Goal: Contribute content: Add original content to the website for others to see

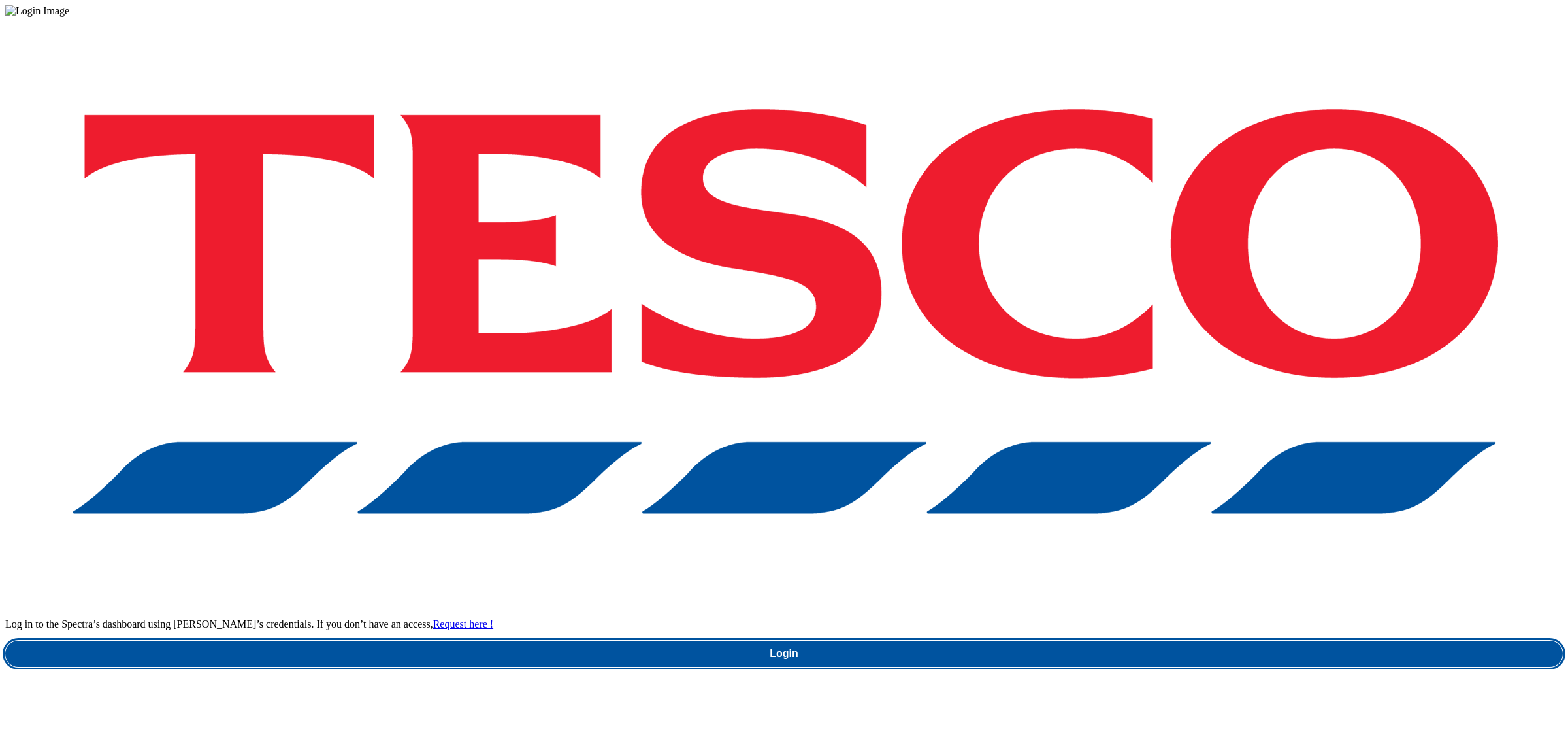
click at [1211, 641] on link "Login" at bounding box center [783, 654] width 1557 height 26
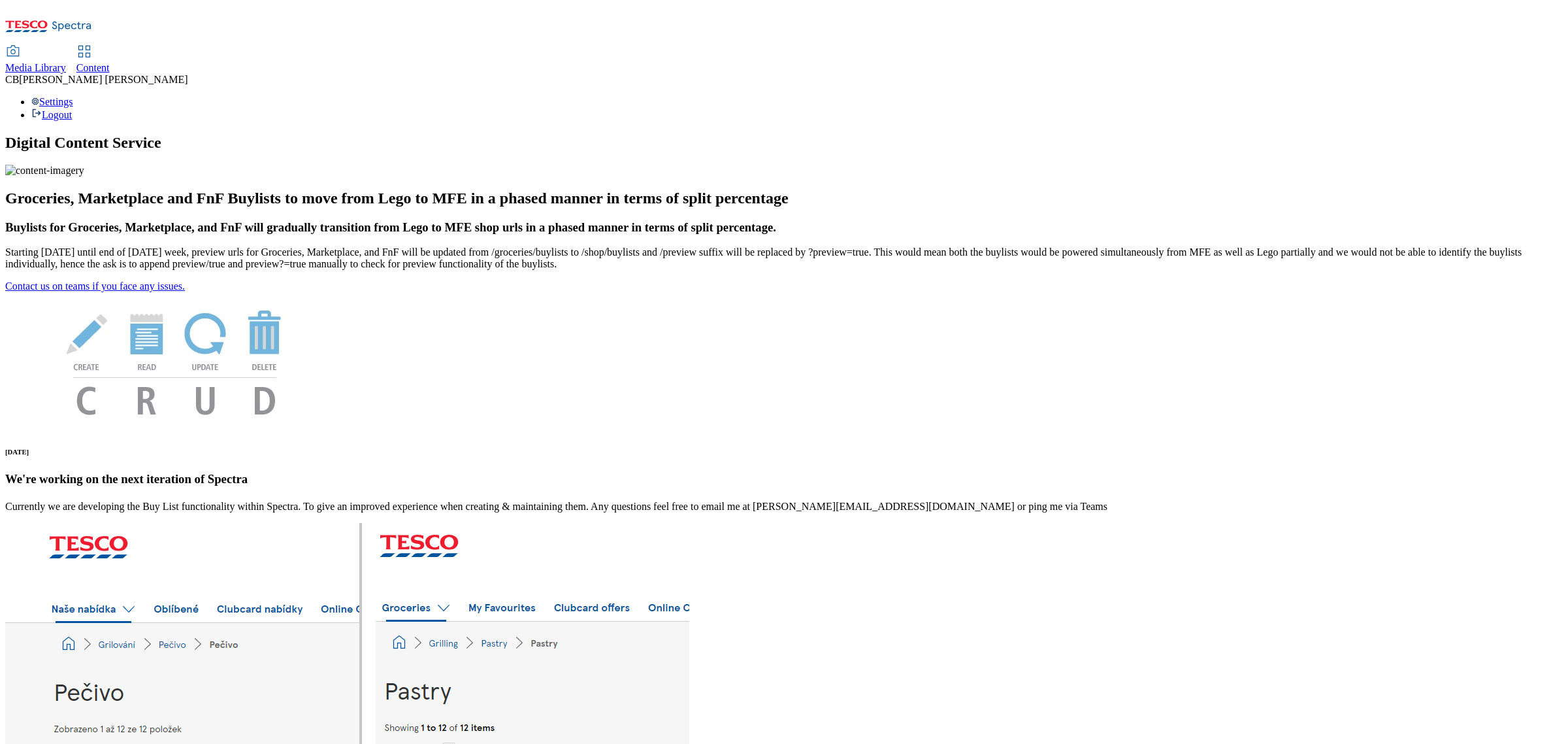
click at [66, 63] on div "Media Library" at bounding box center [35, 68] width 61 height 12
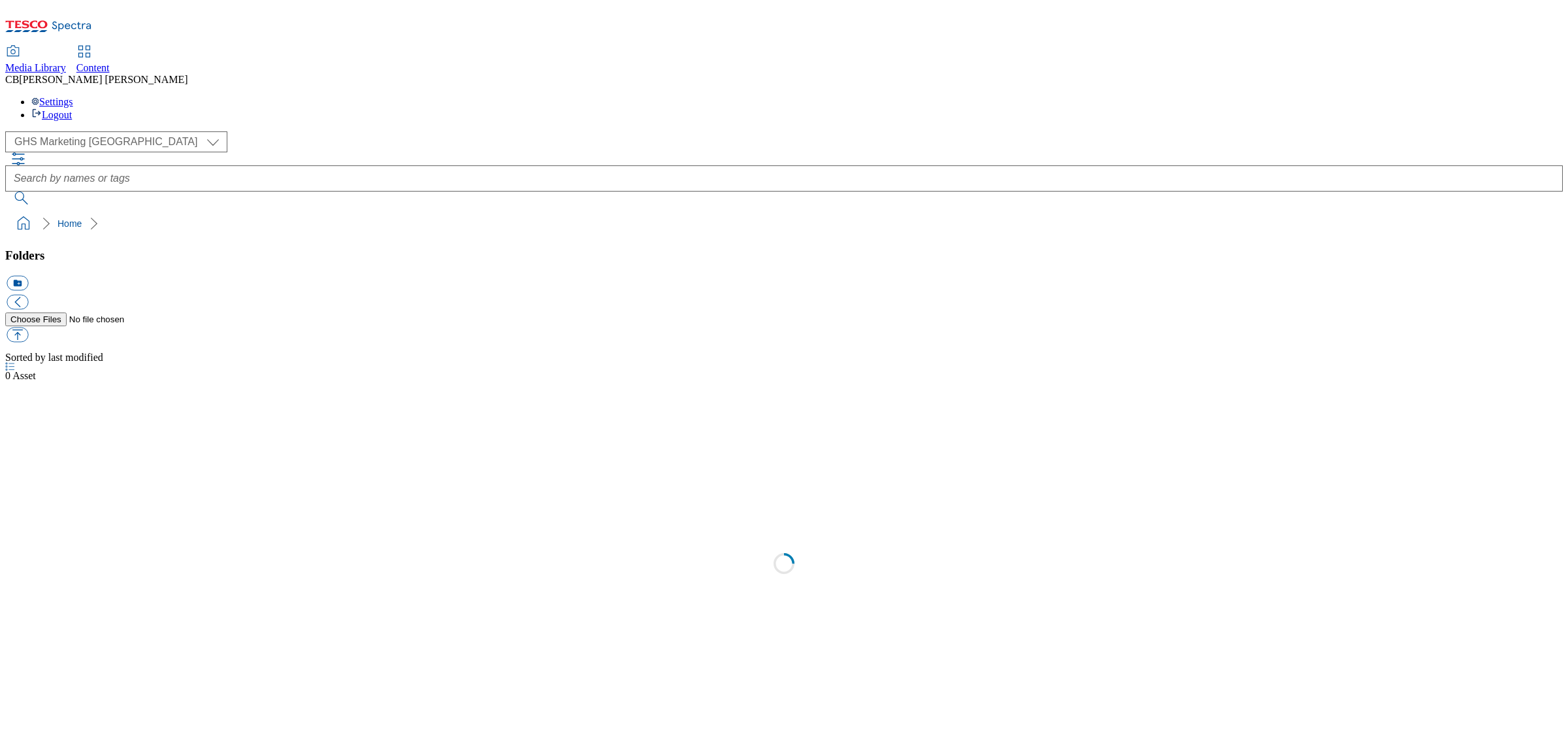
select select "flare-ghs-mktg"
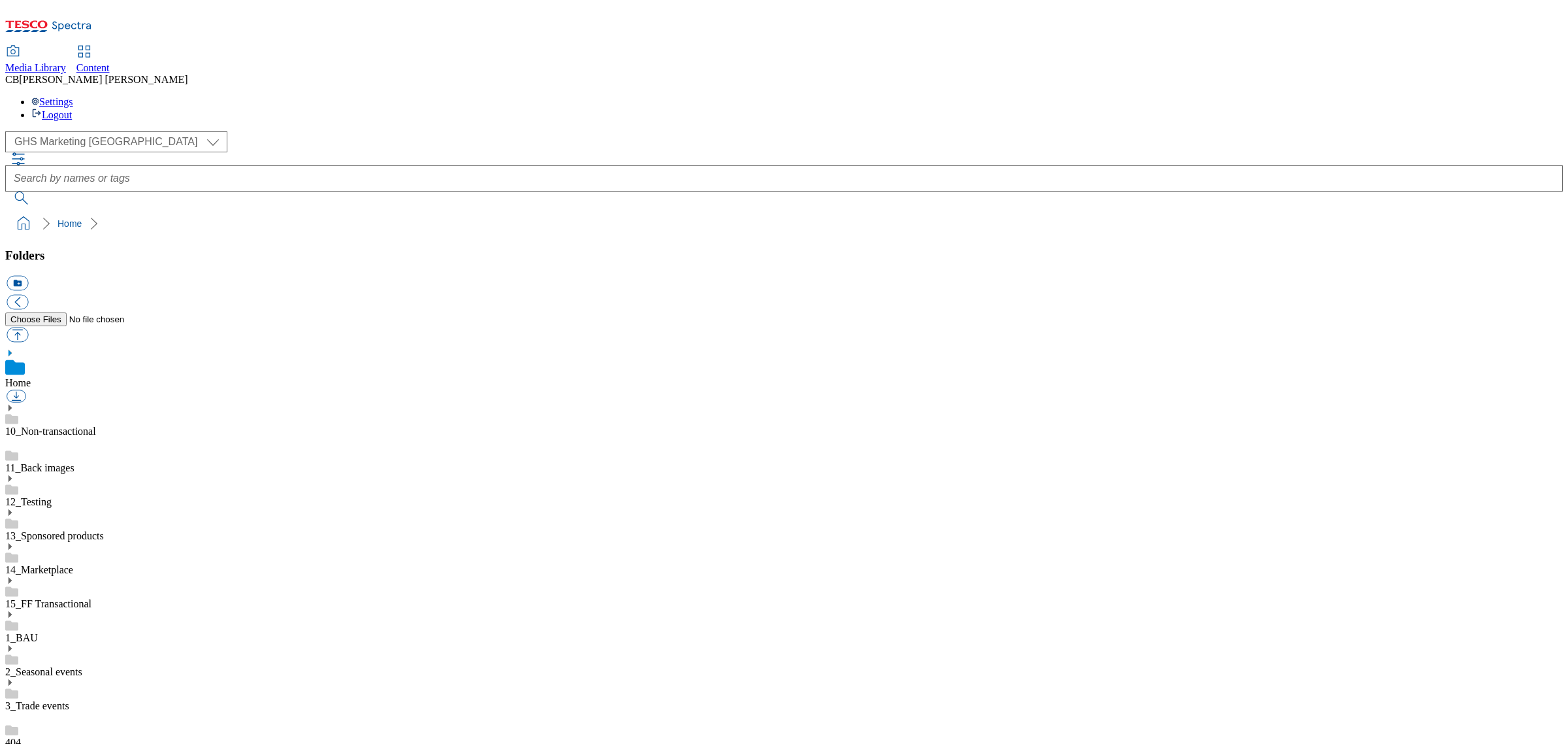
scroll to position [1, 0]
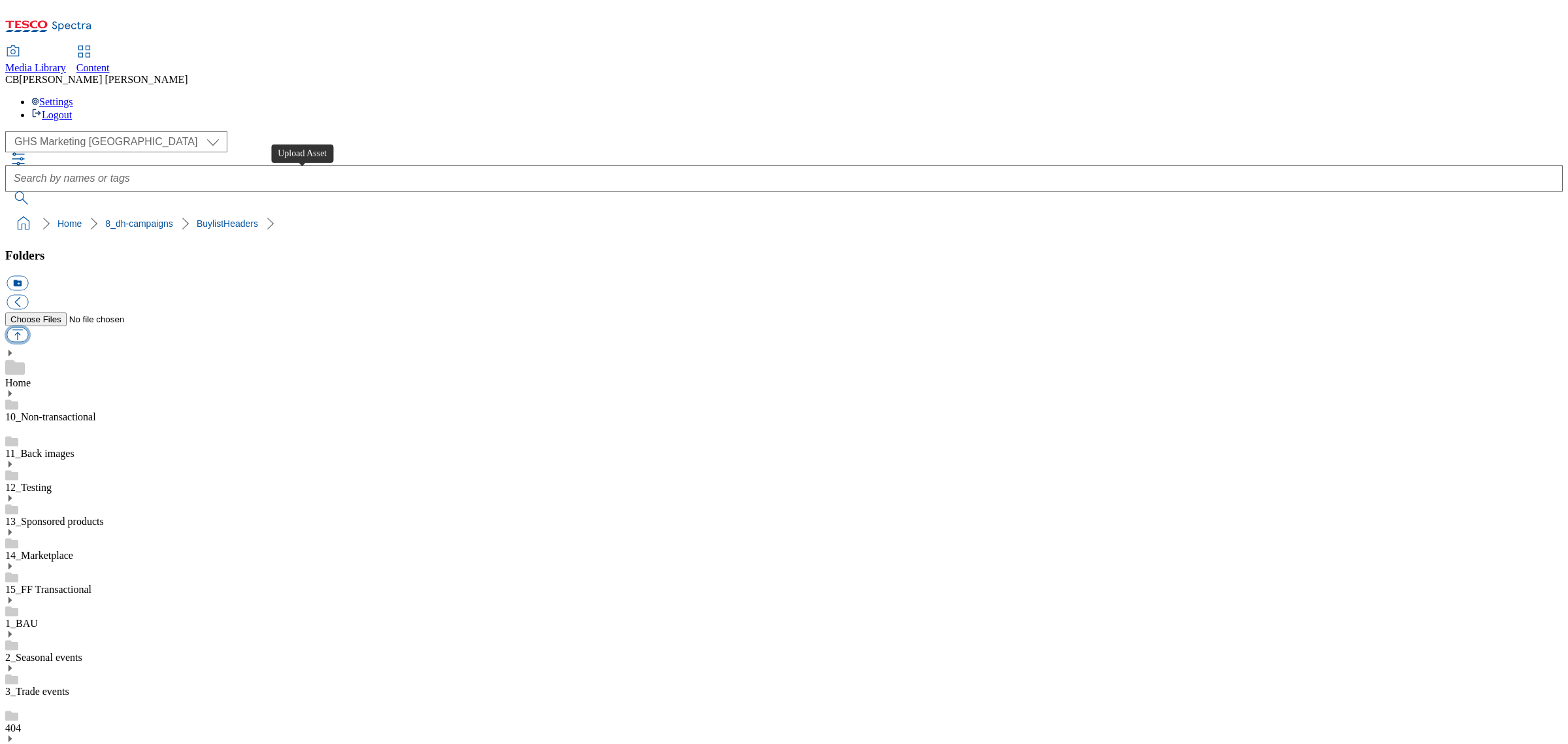
click at [28, 327] on button "button" at bounding box center [17, 335] width 21 height 15
type input "C:\fakepath\1754287507603-ad541419_Rennie_LegoBrand_H_1184x333_V1.jpg"
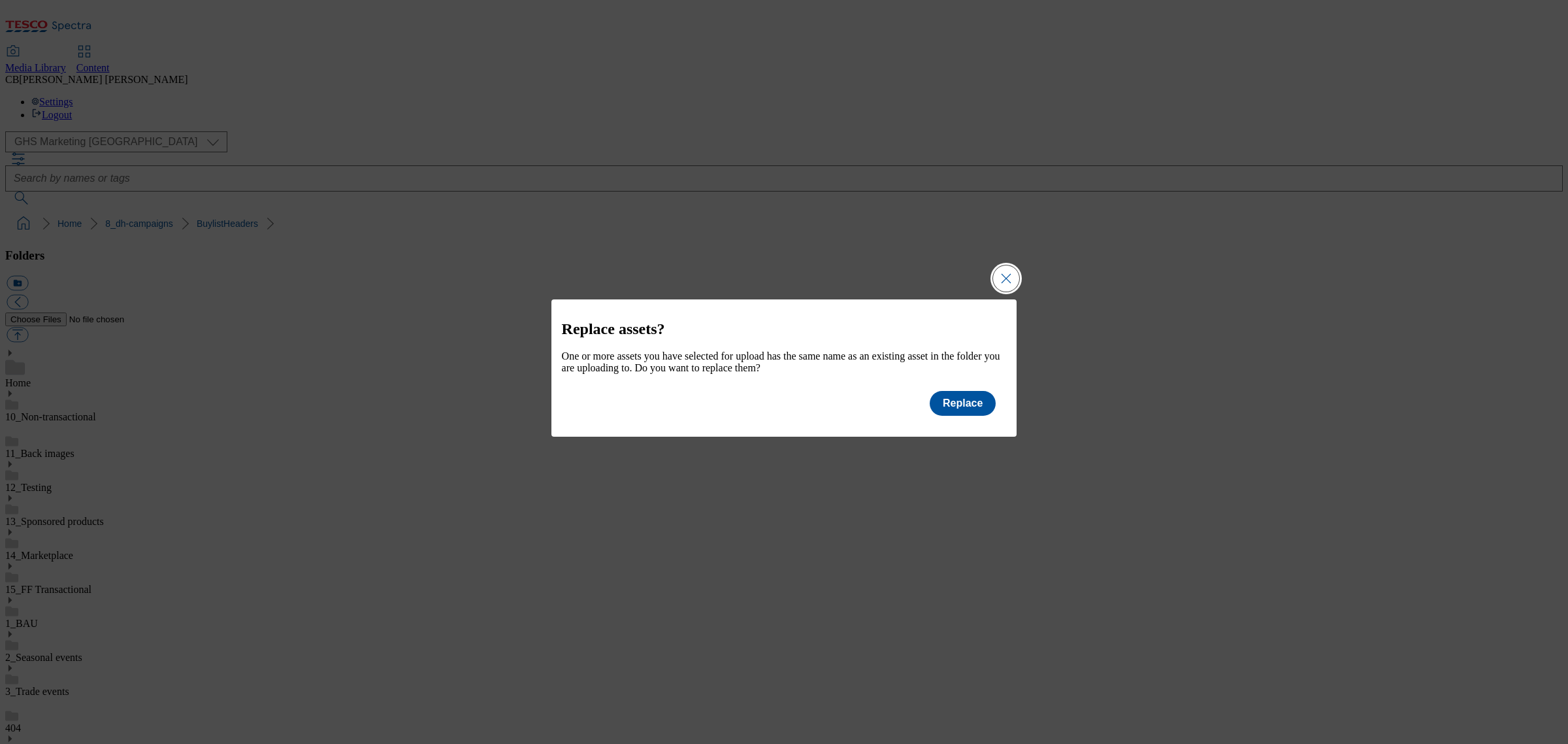
drag, startPoint x: 1003, startPoint y: 268, endPoint x: 1181, endPoint y: 265, distance: 178.0
click at [1004, 266] on button "Close Modal" at bounding box center [1005, 278] width 26 height 26
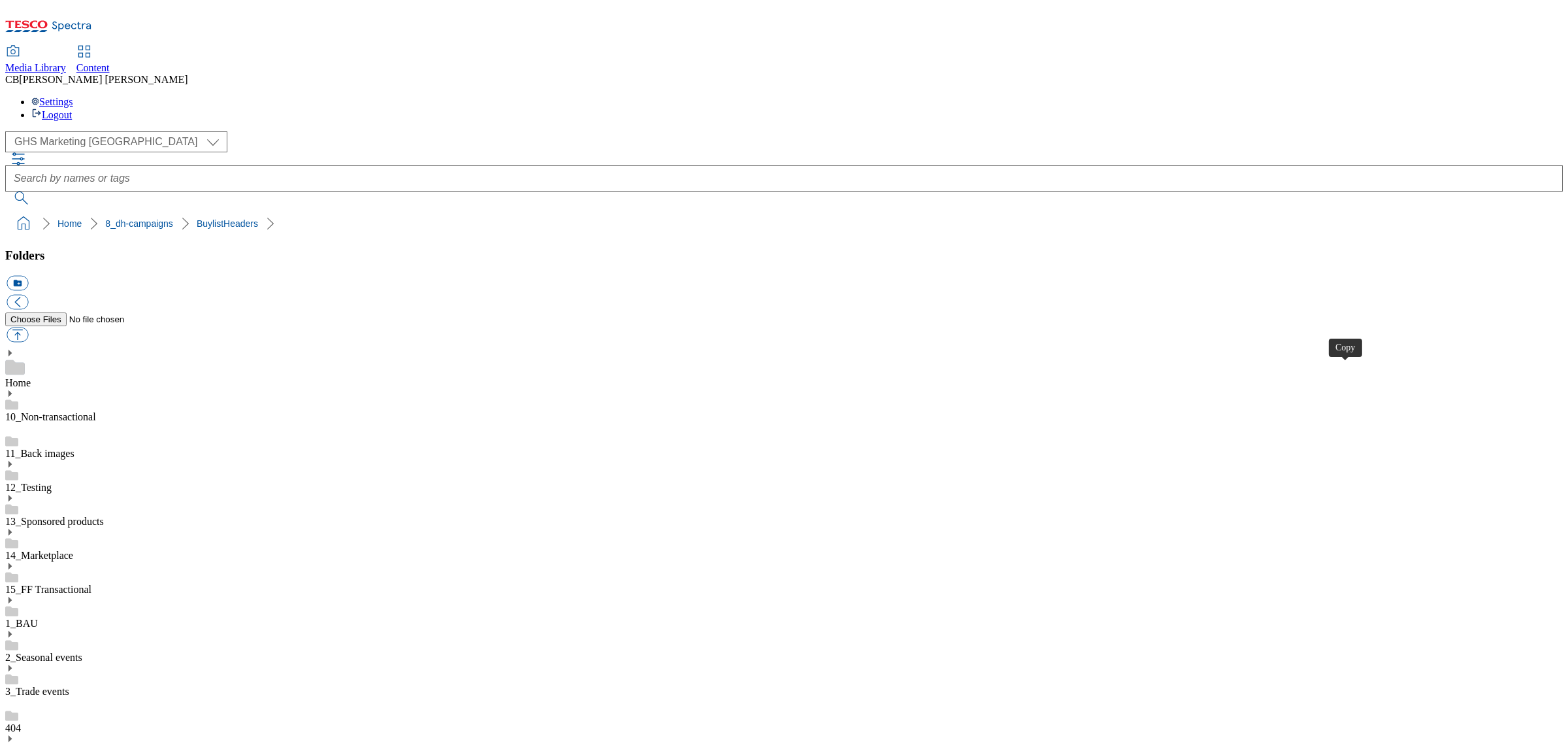
click at [28, 327] on button "button" at bounding box center [17, 335] width 21 height 15
type input "C:\fakepath\1756976307027-ad541965_Pork_LegoBrand_H_1184x333_V2.jpg"
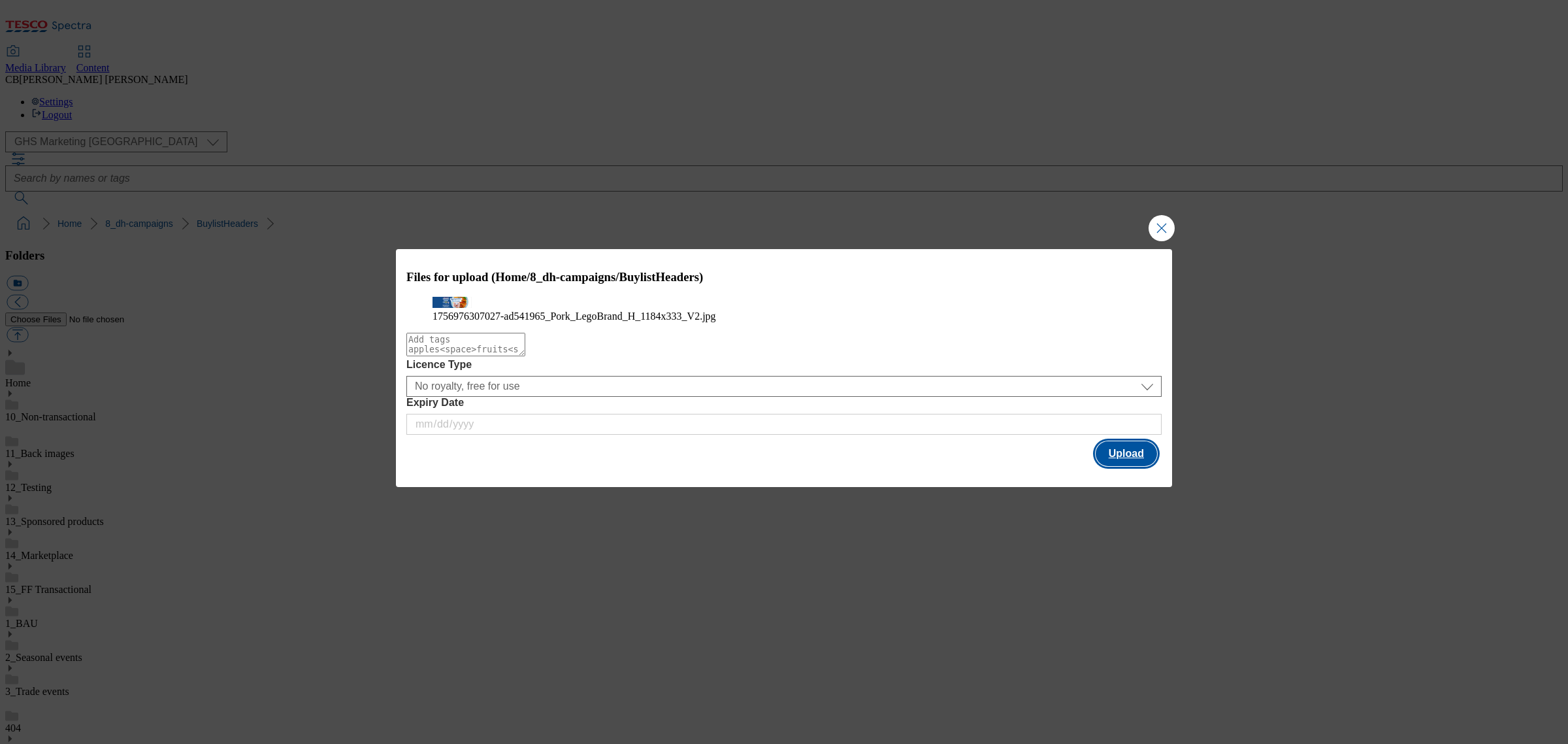
click at [1142, 466] on button "Upload" at bounding box center [1126, 453] width 62 height 25
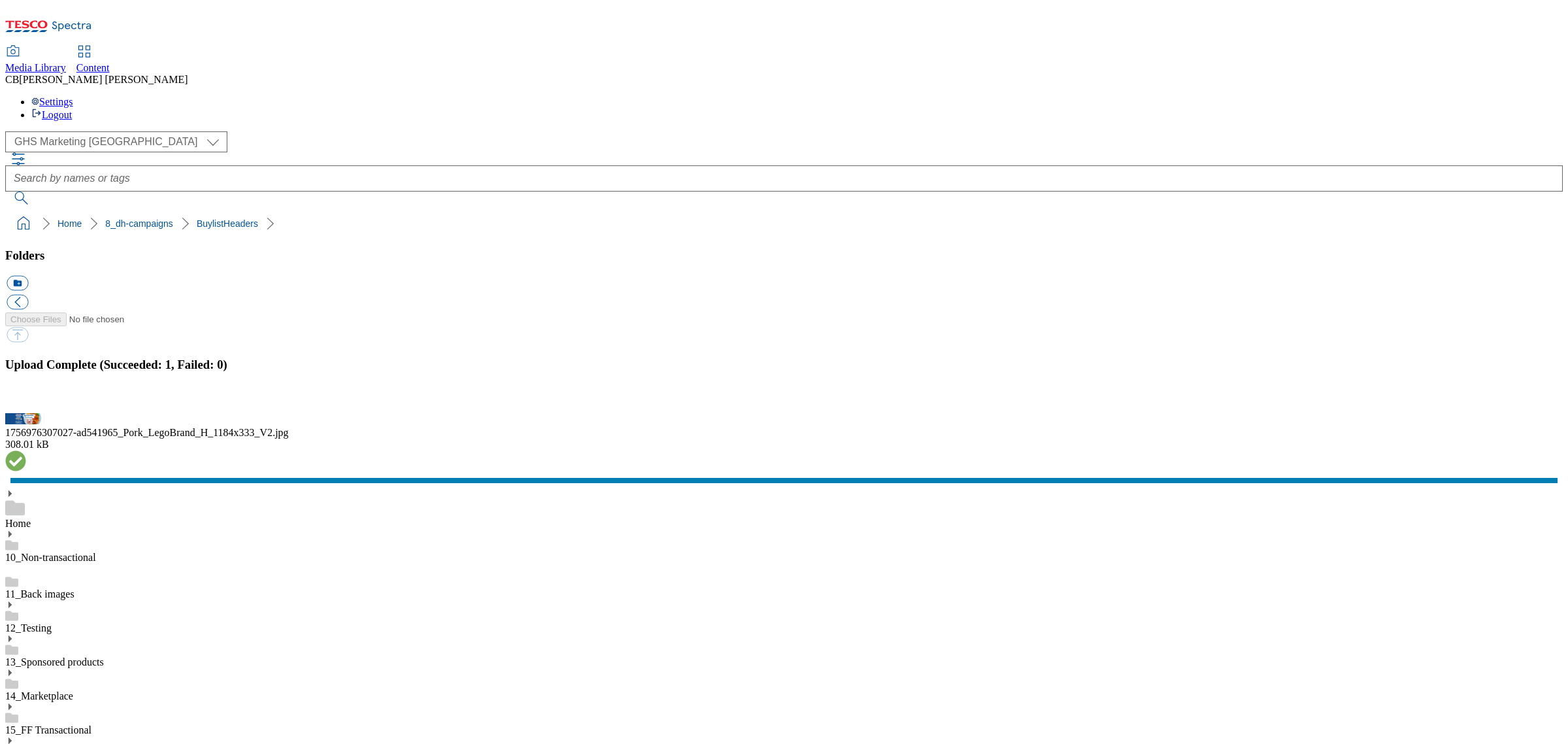
click at [26, 412] on button "button" at bounding box center [16, 405] width 19 height 13
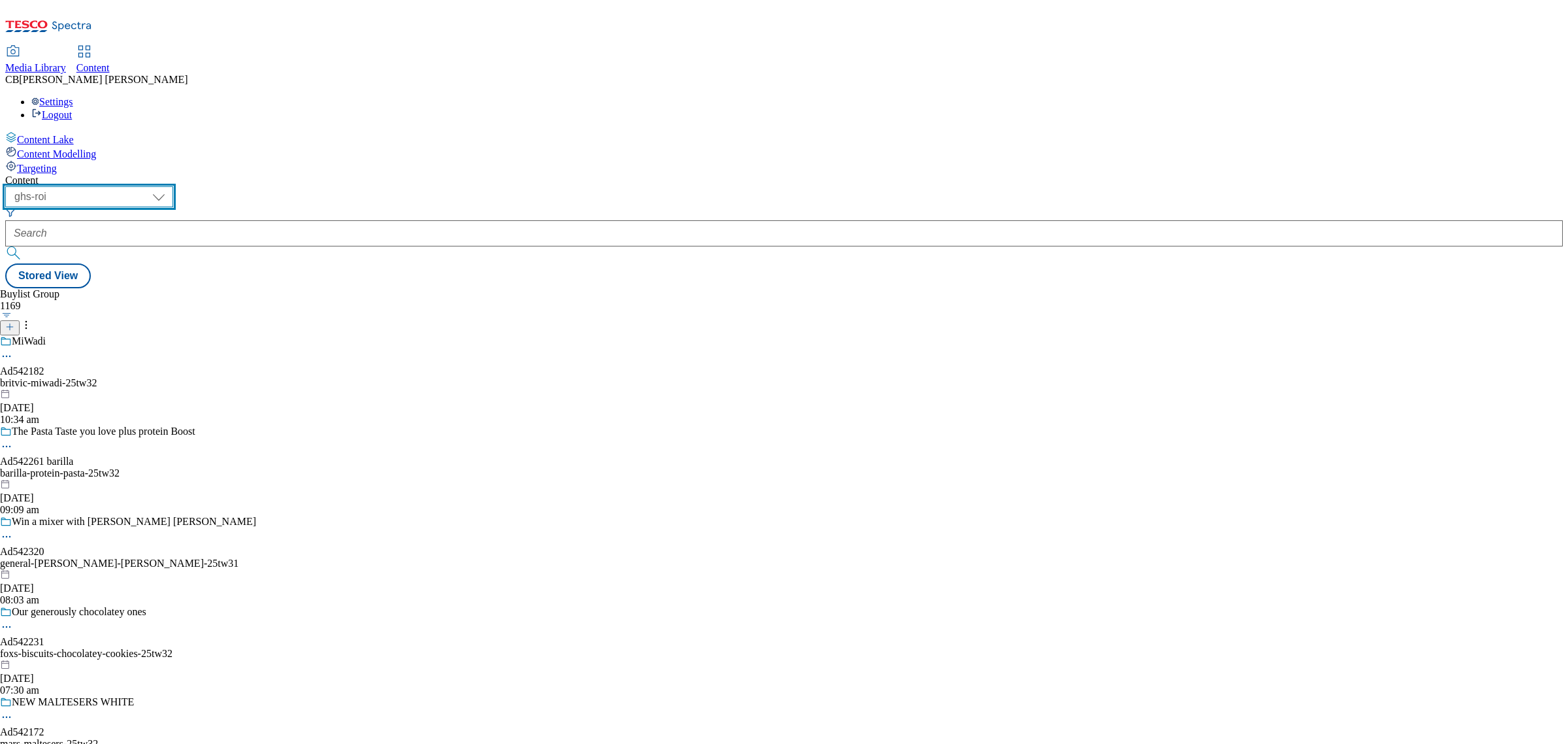
click at [173, 187] on select "ghs-roi ghs-[GEOGRAPHIC_DATA]" at bounding box center [89, 197] width 168 height 21
select select "ghs-[GEOGRAPHIC_DATA]"
click at [170, 187] on select "ghs-roi ghs-[GEOGRAPHIC_DATA]" at bounding box center [89, 197] width 168 height 21
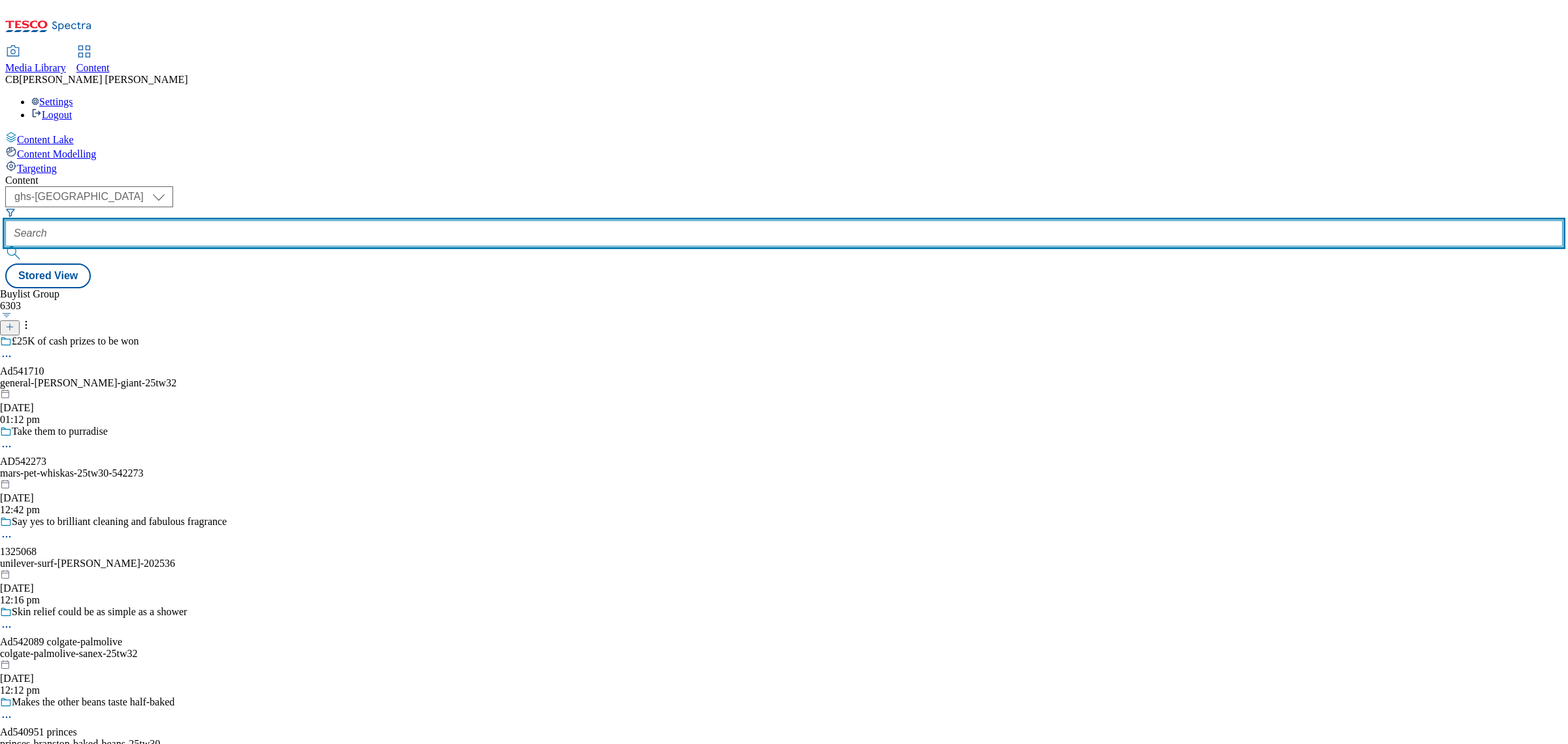
click at [320, 220] on input "text" at bounding box center [783, 233] width 1557 height 26
paste input "[PERSON_NAME]-25tw3"
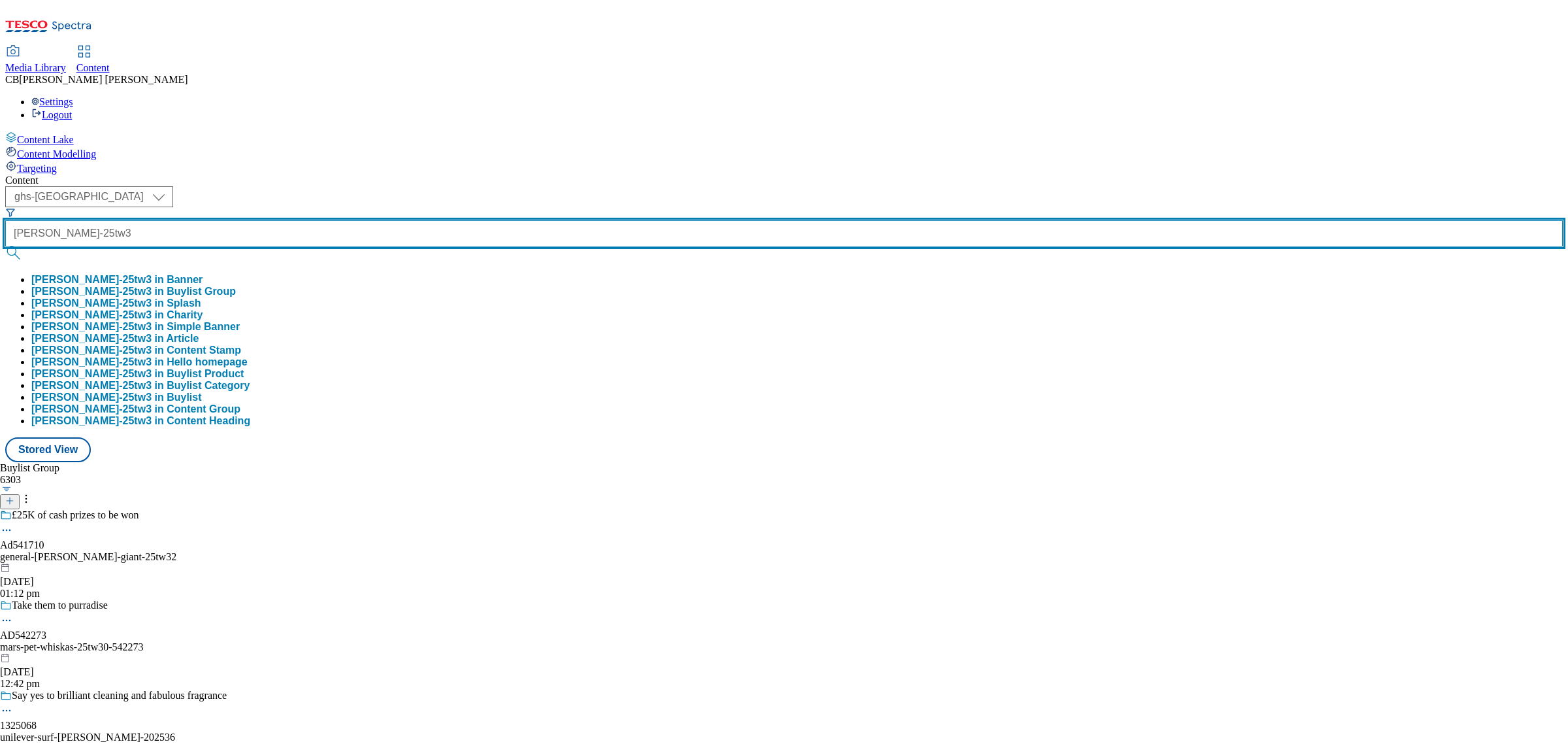
type input "[PERSON_NAME]-25tw3"
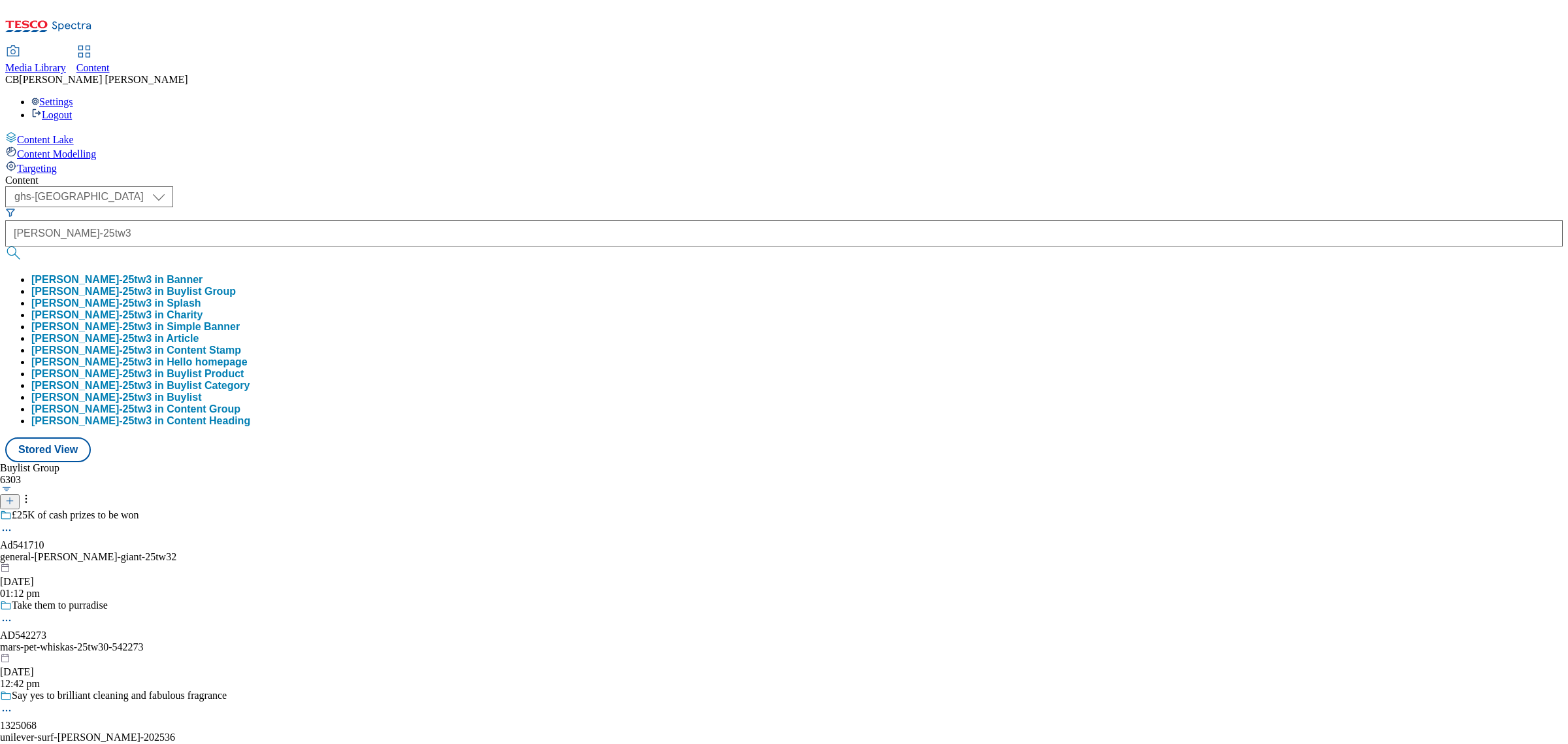
click at [236, 286] on button "[PERSON_NAME]-25tw3 in Buylist Group" at bounding box center [134, 292] width 205 height 12
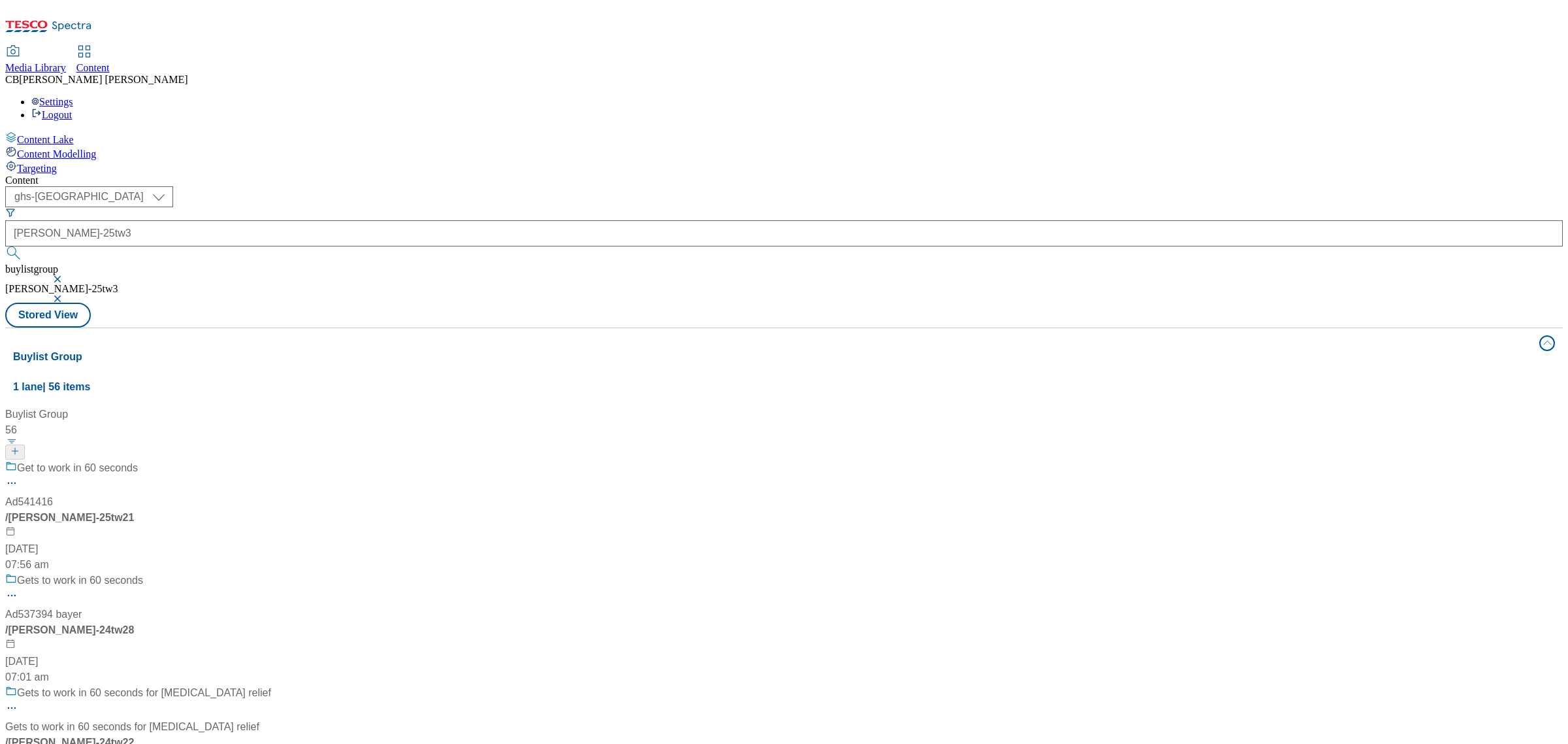
click at [647, 406] on div "Buylist Group 56 Get to work in 60 seconds Ad541416 / [PERSON_NAME]-25tw21 [DAT…" at bounding box center [784, 406] width 1542 height 0
click at [271, 460] on div "Get to work in 60 seconds" at bounding box center [138, 476] width 266 height 34
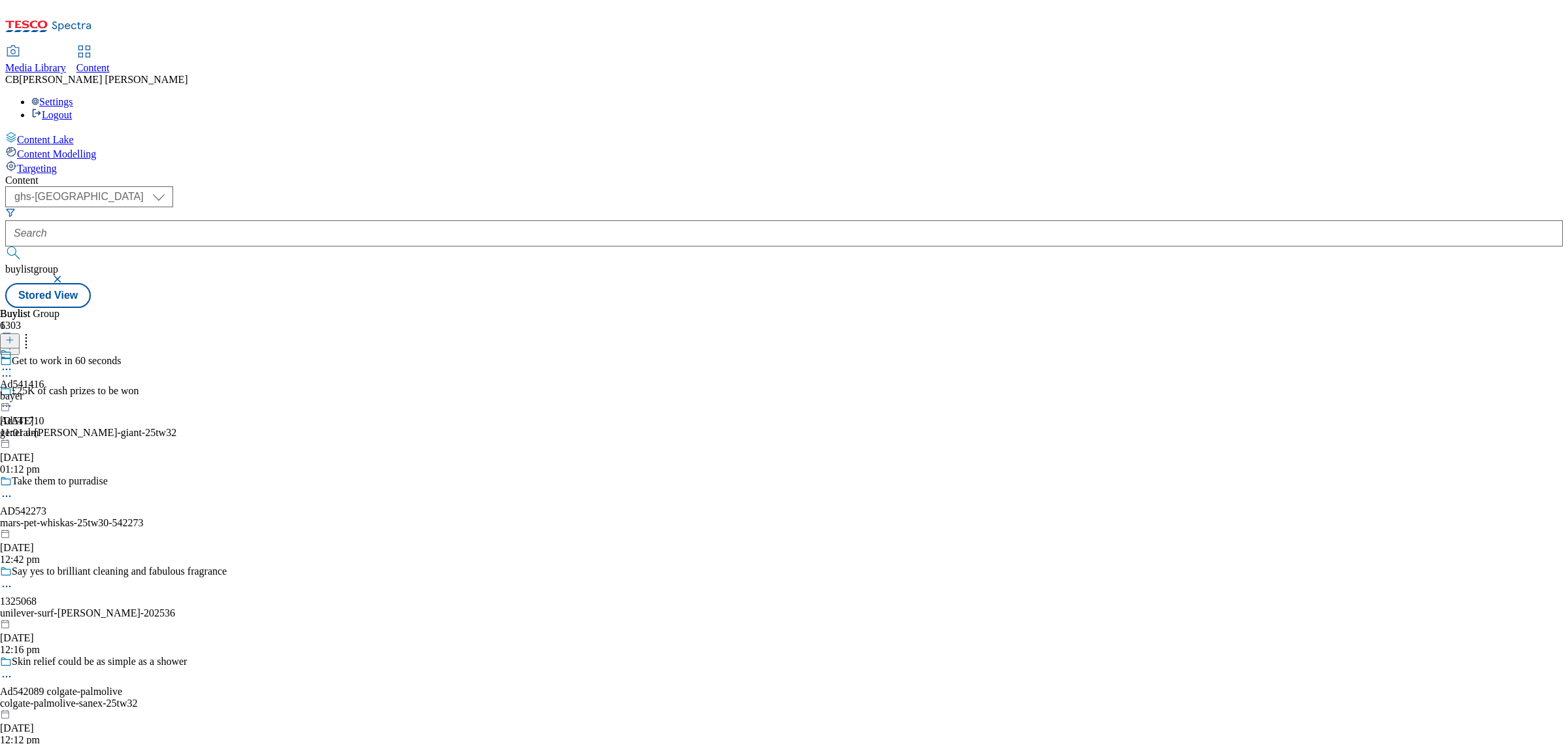
click at [13, 363] on icon at bounding box center [7, 370] width 13 height 13
click at [71, 452] on span "Preview" at bounding box center [56, 457] width 31 height 10
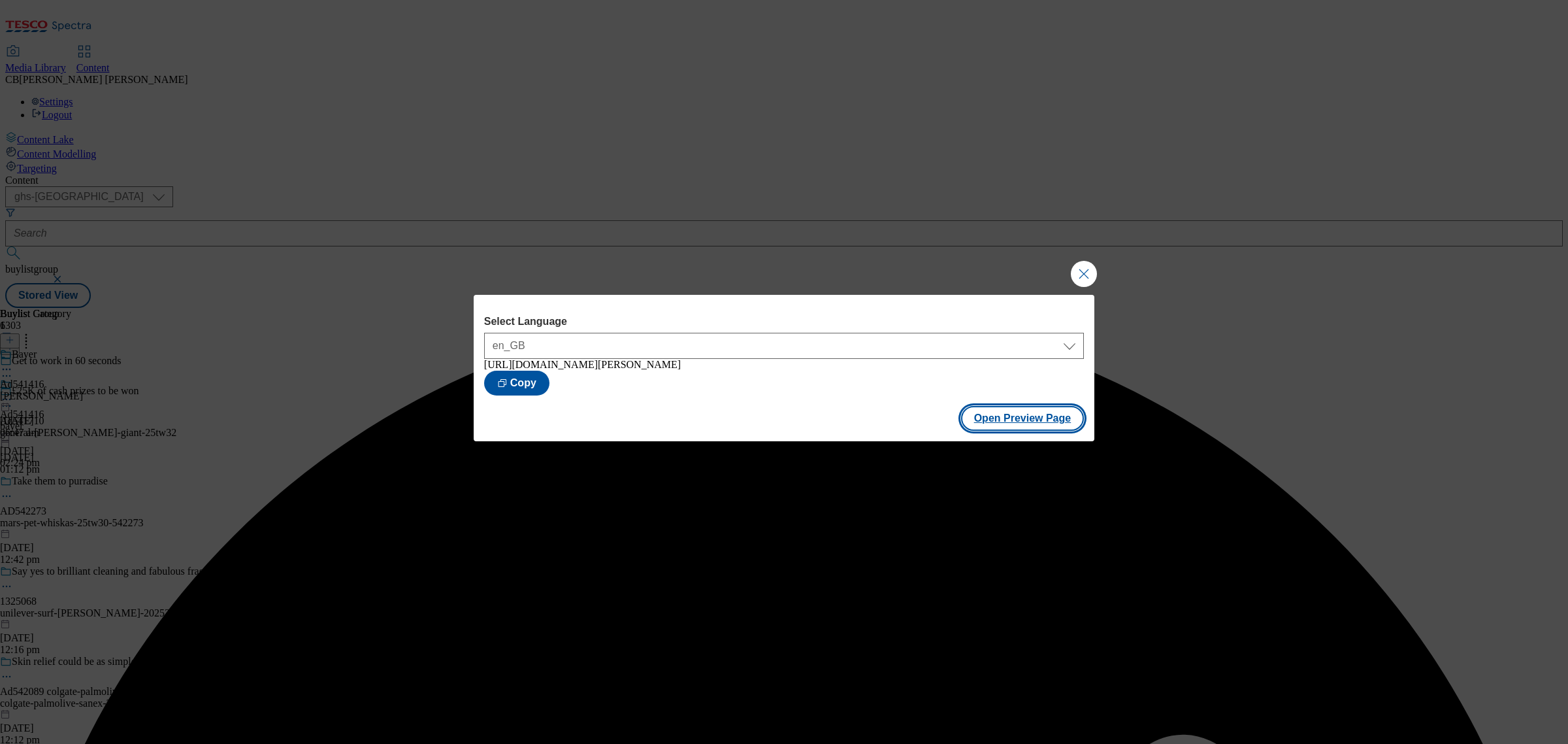
click at [1016, 424] on button "Open Preview Page" at bounding box center [1023, 419] width 123 height 25
click at [1082, 271] on button "Close Modal" at bounding box center [1083, 273] width 26 height 26
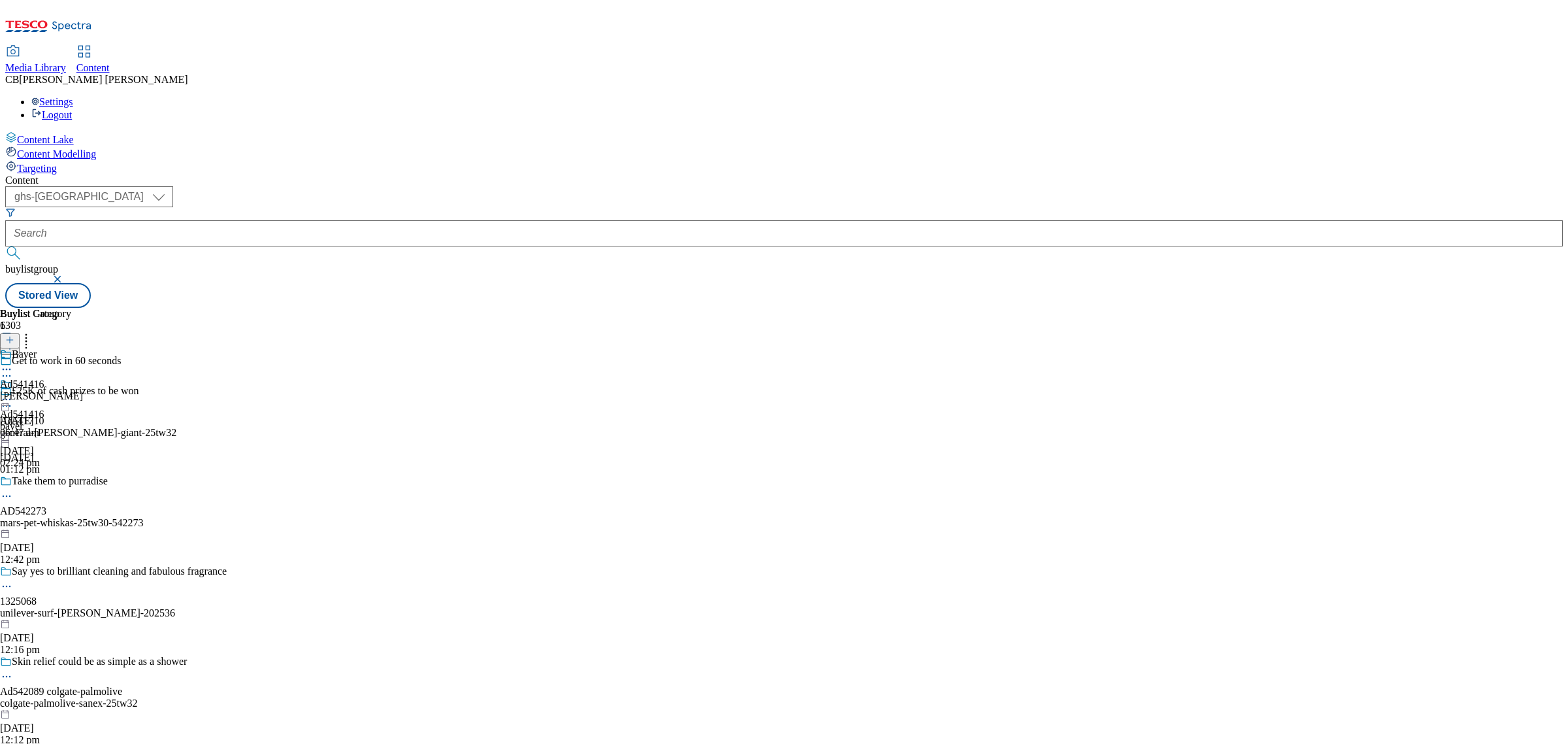
click at [13, 393] on icon at bounding box center [7, 399] width 13 height 13
click at [69, 527] on span "Publish" at bounding box center [55, 532] width 29 height 10
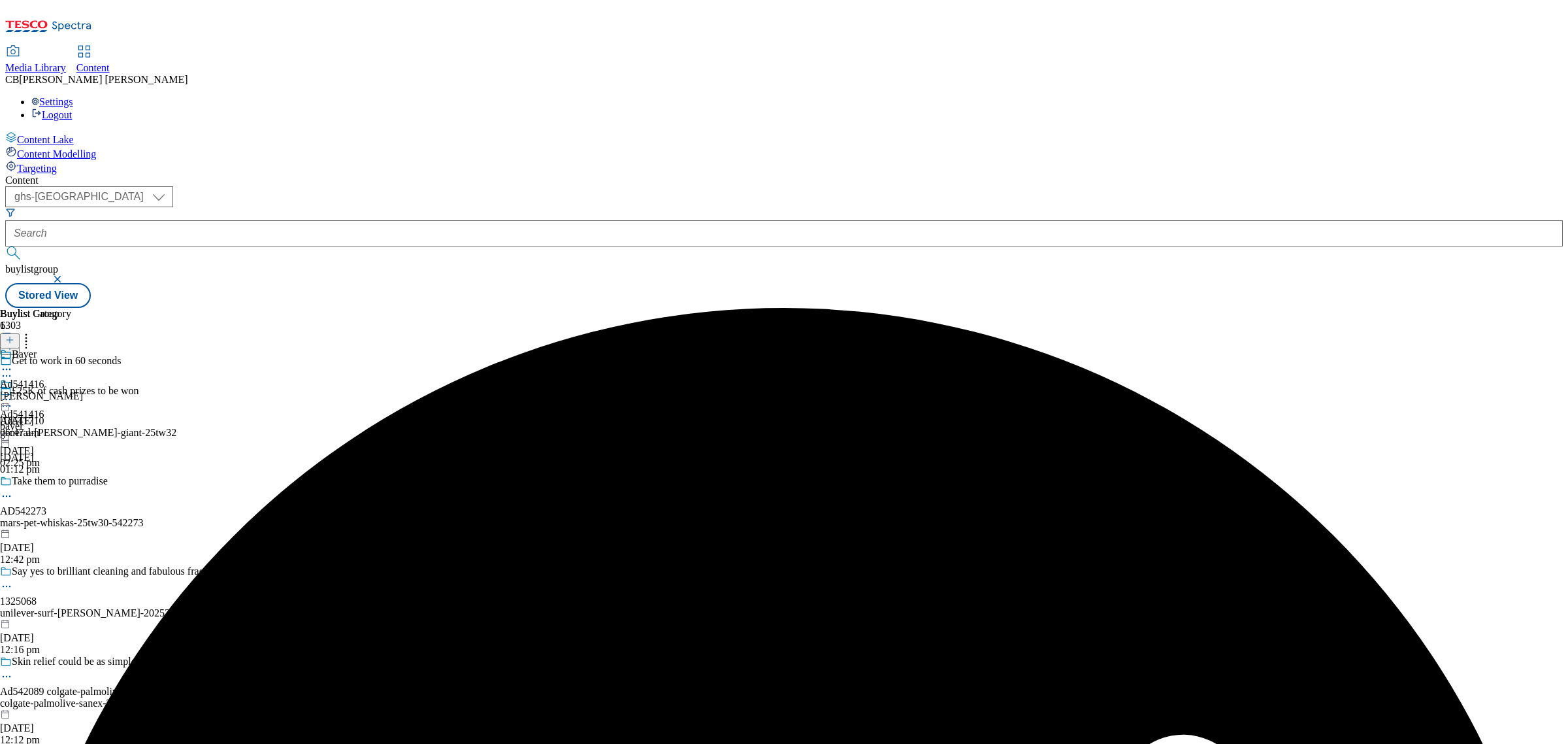
drag, startPoint x: 1054, startPoint y: 395, endPoint x: 1052, endPoint y: 403, distance: 8.2
click at [1064, 308] on div "Buylist Group 6303 Get to work in 60 seconds £25K of cash prizes to be won Ad54…" at bounding box center [783, 308] width 1557 height 0
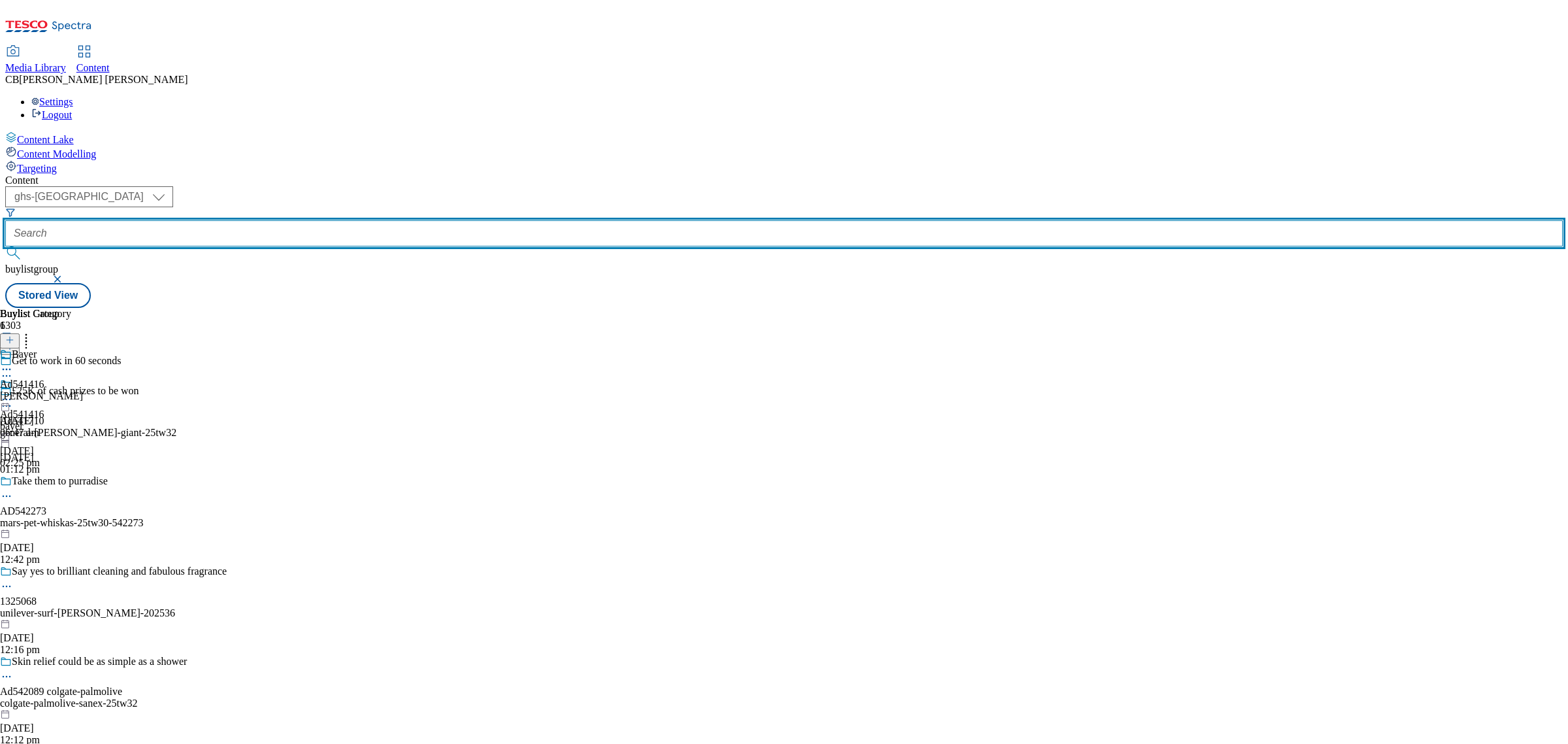
click at [301, 220] on input "text" at bounding box center [783, 233] width 1557 height 26
paste input "agriculture-and-horticulture-pork-24tw31"
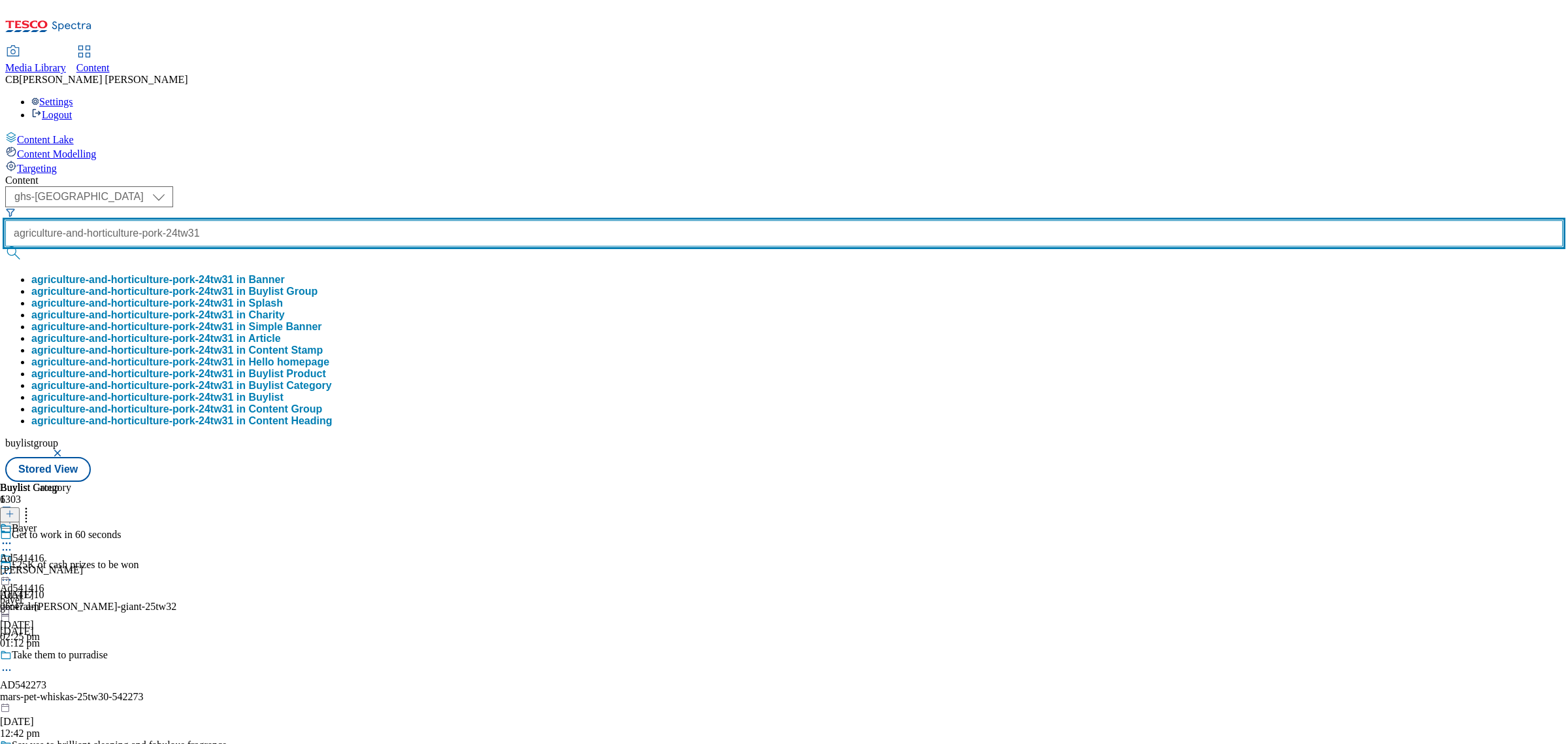
type input "agriculture-and-horticulture-pork-24tw31"
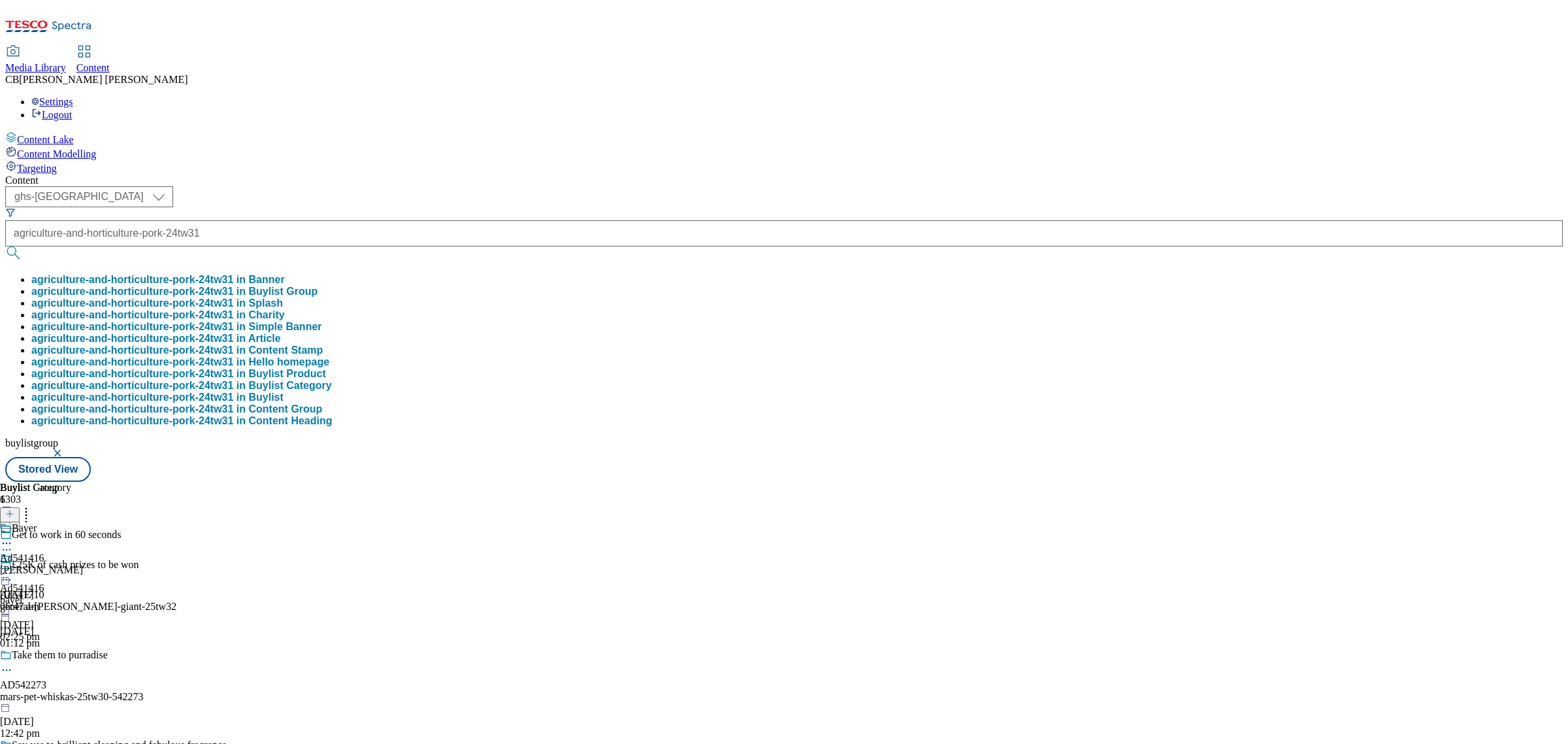
click at [317, 286] on button "agriculture-and-horticulture-pork-24tw31 in Buylist Group" at bounding box center [175, 292] width 287 height 12
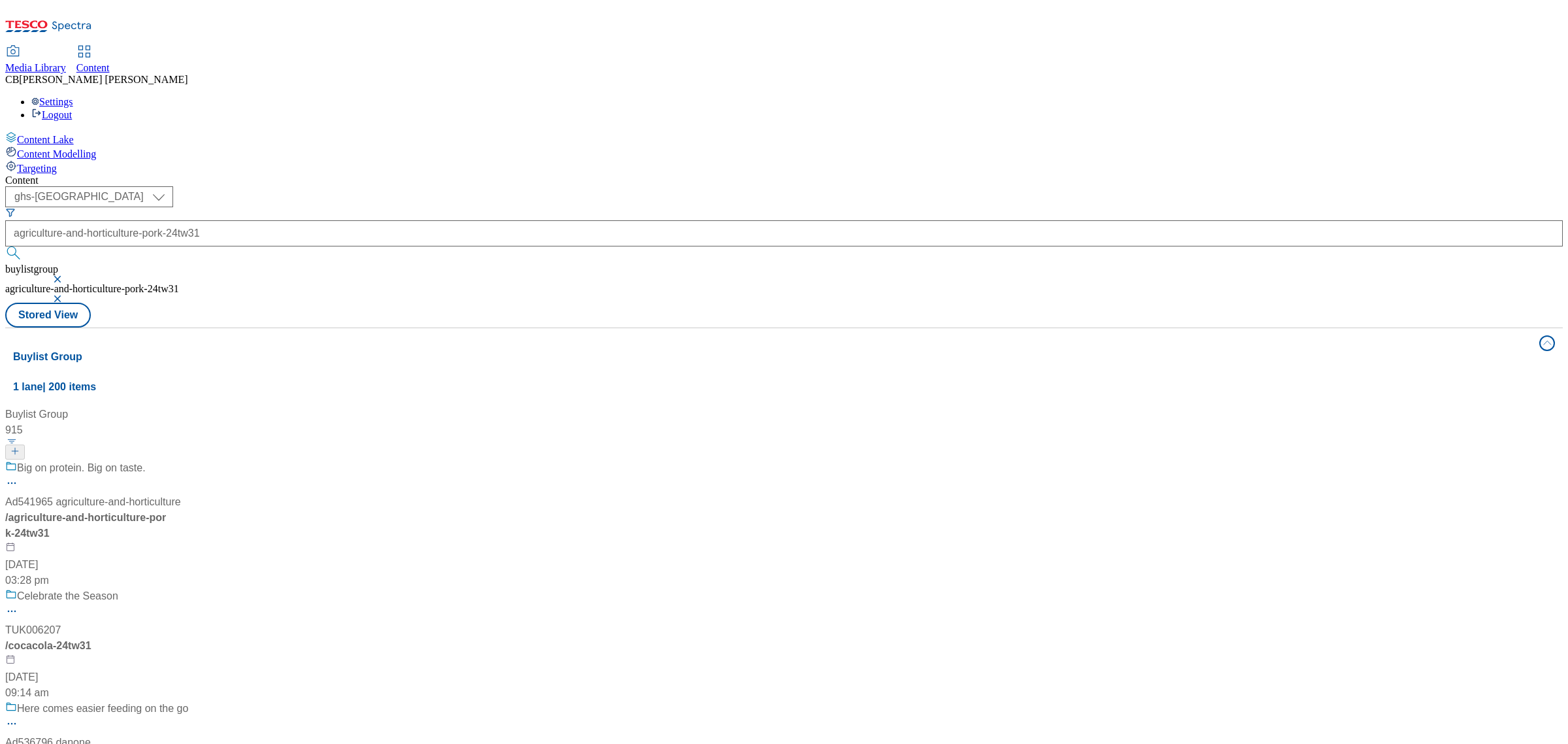
click at [294, 460] on div "Big on protein. Big on taste." at bounding box center [149, 476] width 289 height 34
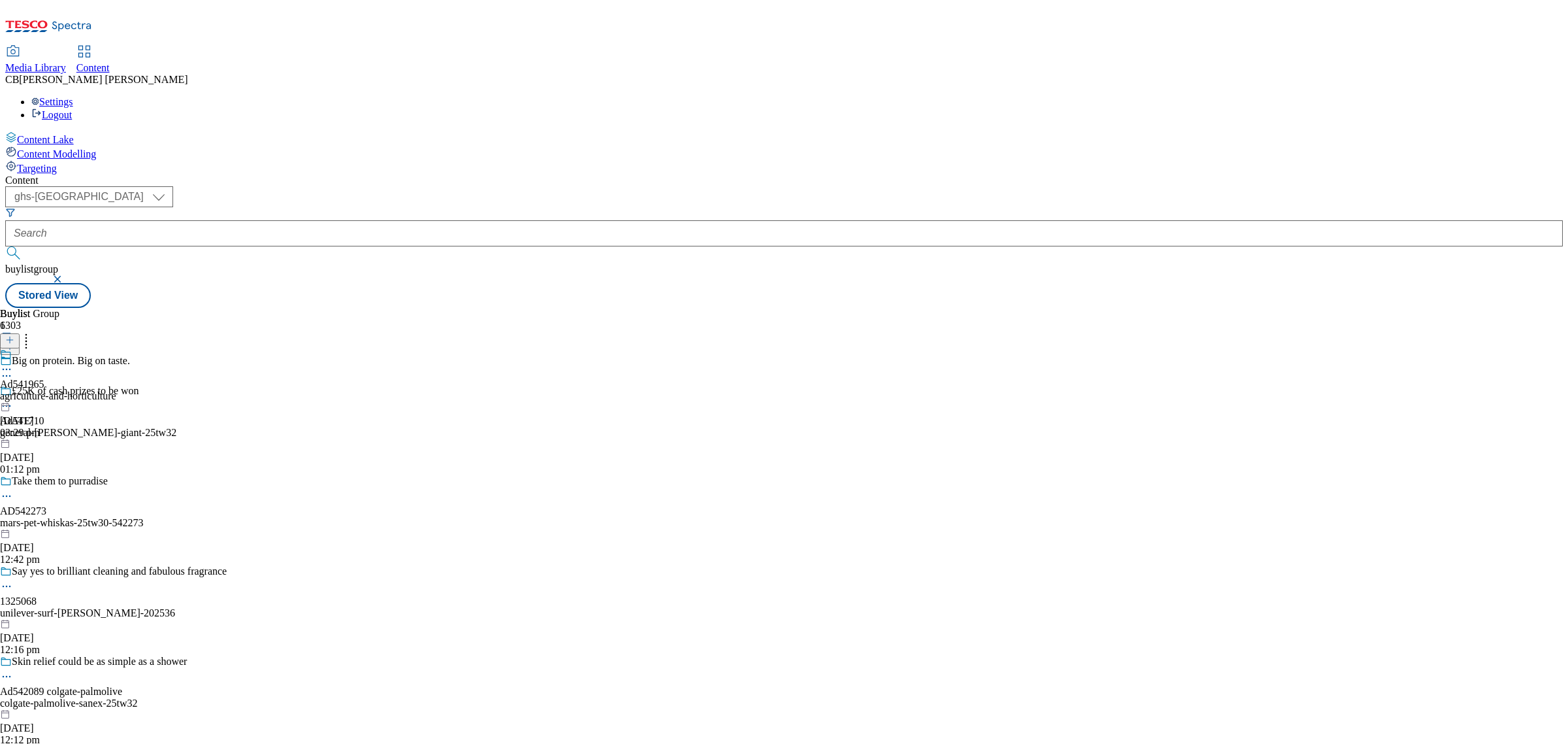
click at [13, 363] on icon at bounding box center [7, 370] width 13 height 13
click at [61, 389] on button "Edit" at bounding box center [43, 397] width 35 height 15
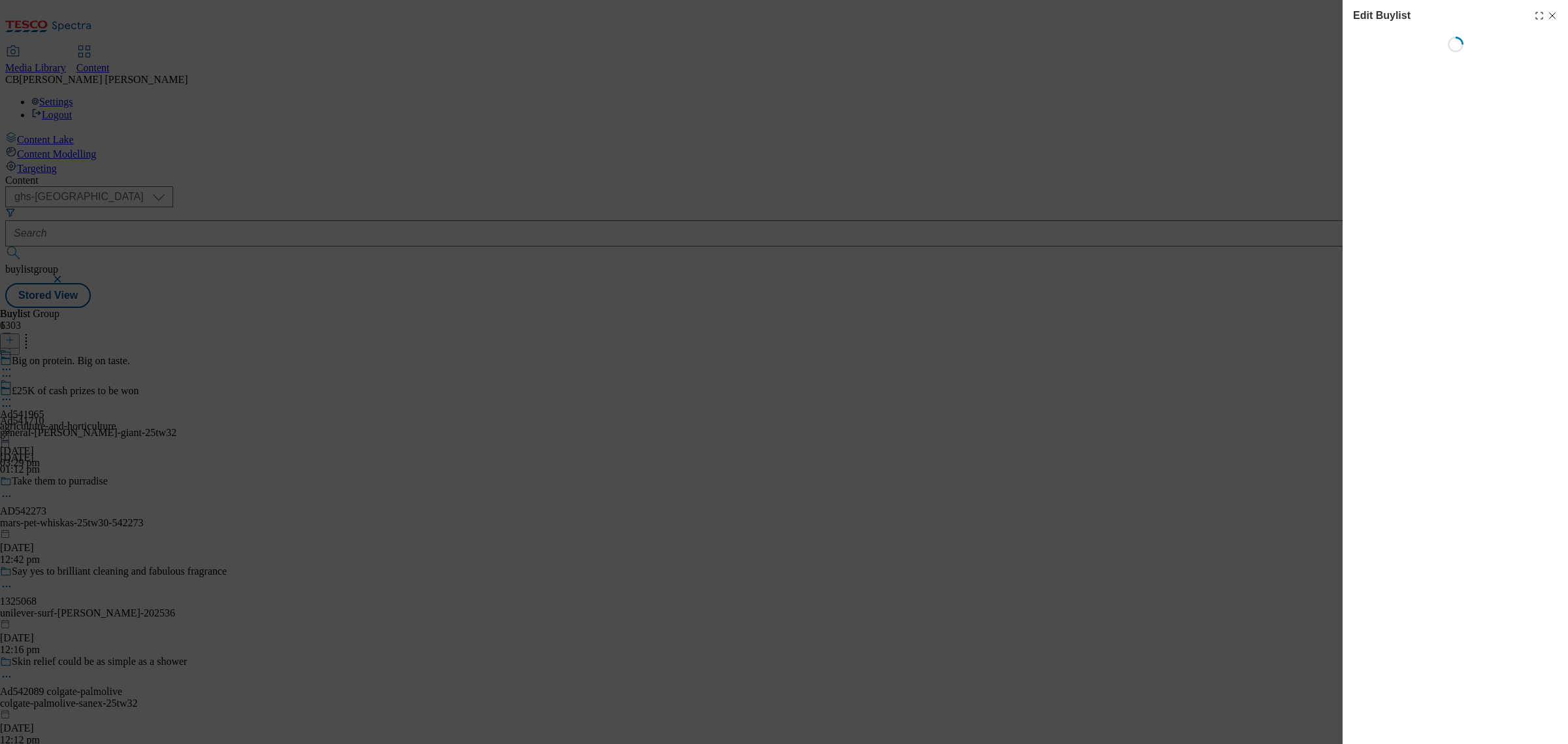
select select "tactical"
select select "supplier funded short term 1-3 weeks"
select select "dunnhumby"
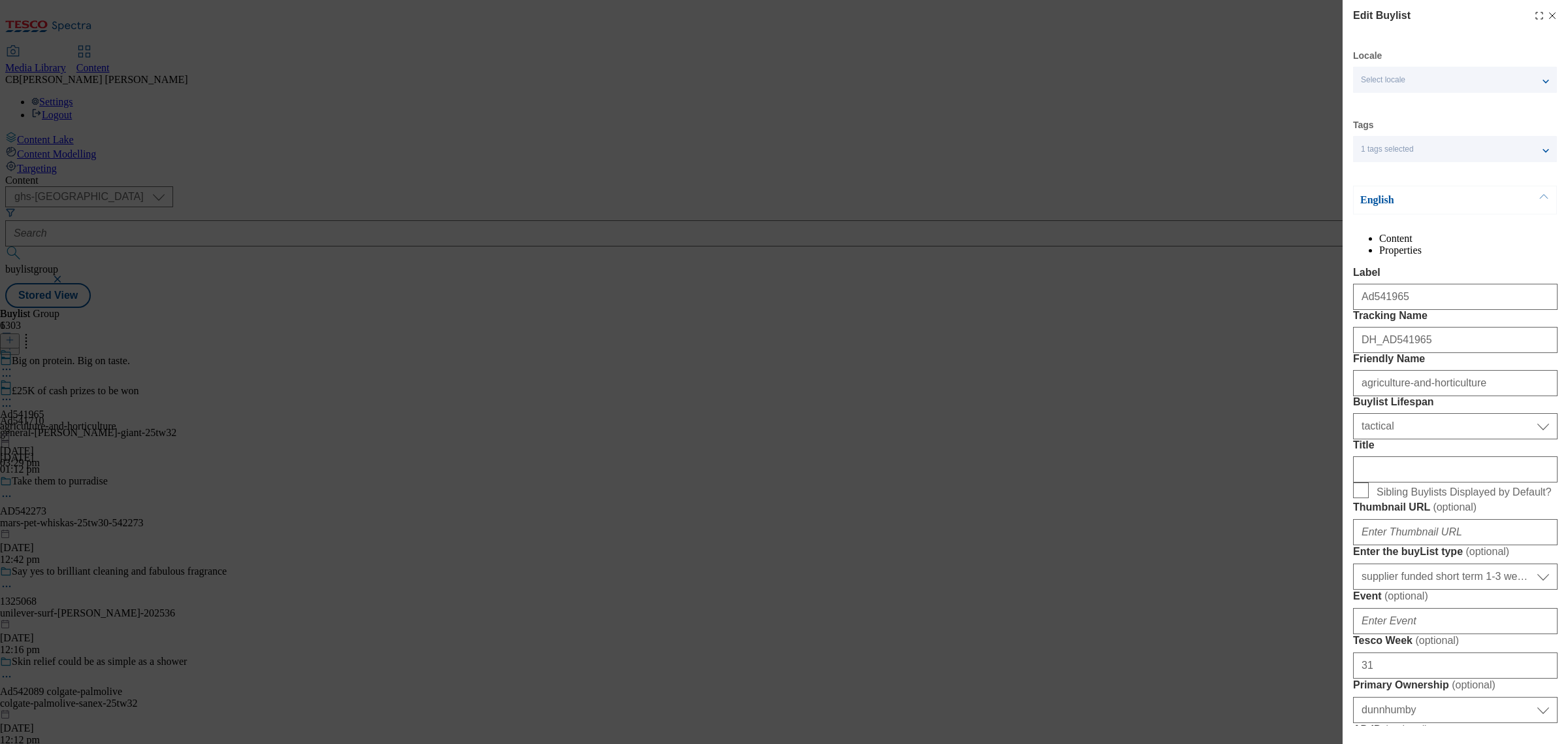
select select "Banner"
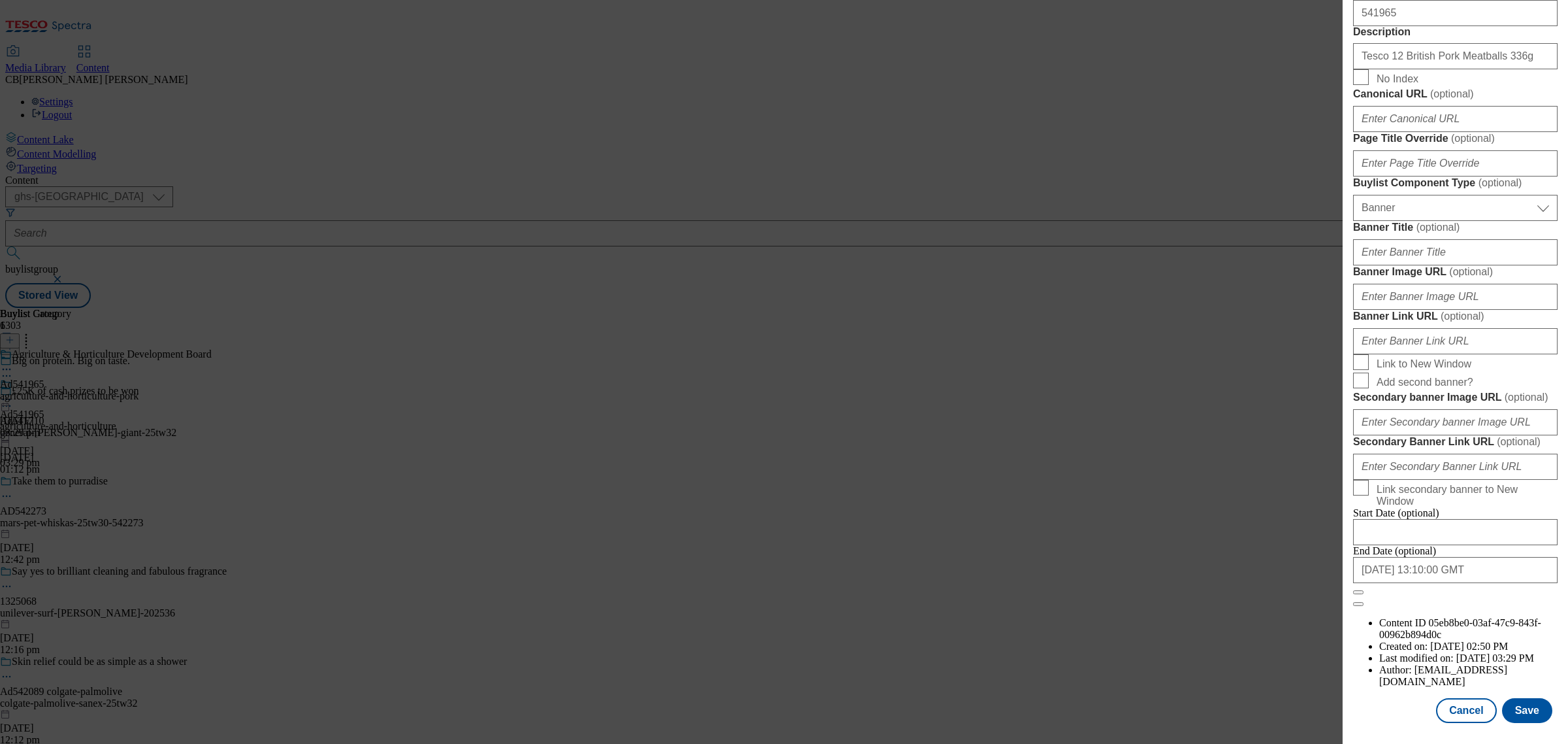
scroll to position [1144, 0]
click at [1471, 299] on input "Banner Image URL ( optional )" at bounding box center [1455, 296] width 205 height 26
paste input "[URL][DOMAIN_NAME]"
type input "[URL][DOMAIN_NAME]"
click at [1511, 275] on label "Banner Image URL ( optional )" at bounding box center [1455, 272] width 205 height 13
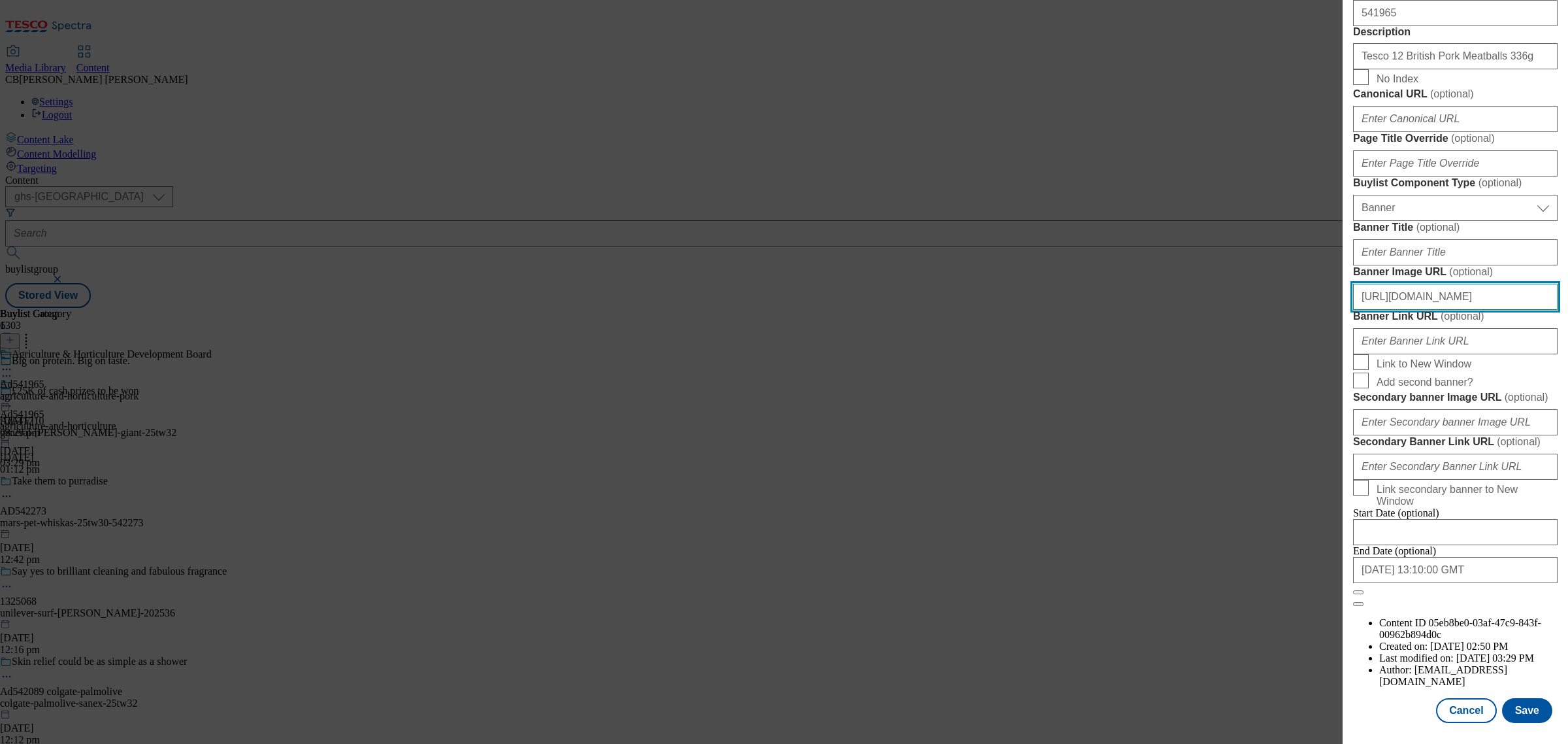
click at [1511, 284] on input "[URL][DOMAIN_NAME]" at bounding box center [1455, 296] width 205 height 26
click at [1533, 323] on label "Banner Link URL ( optional )" at bounding box center [1455, 317] width 205 height 13
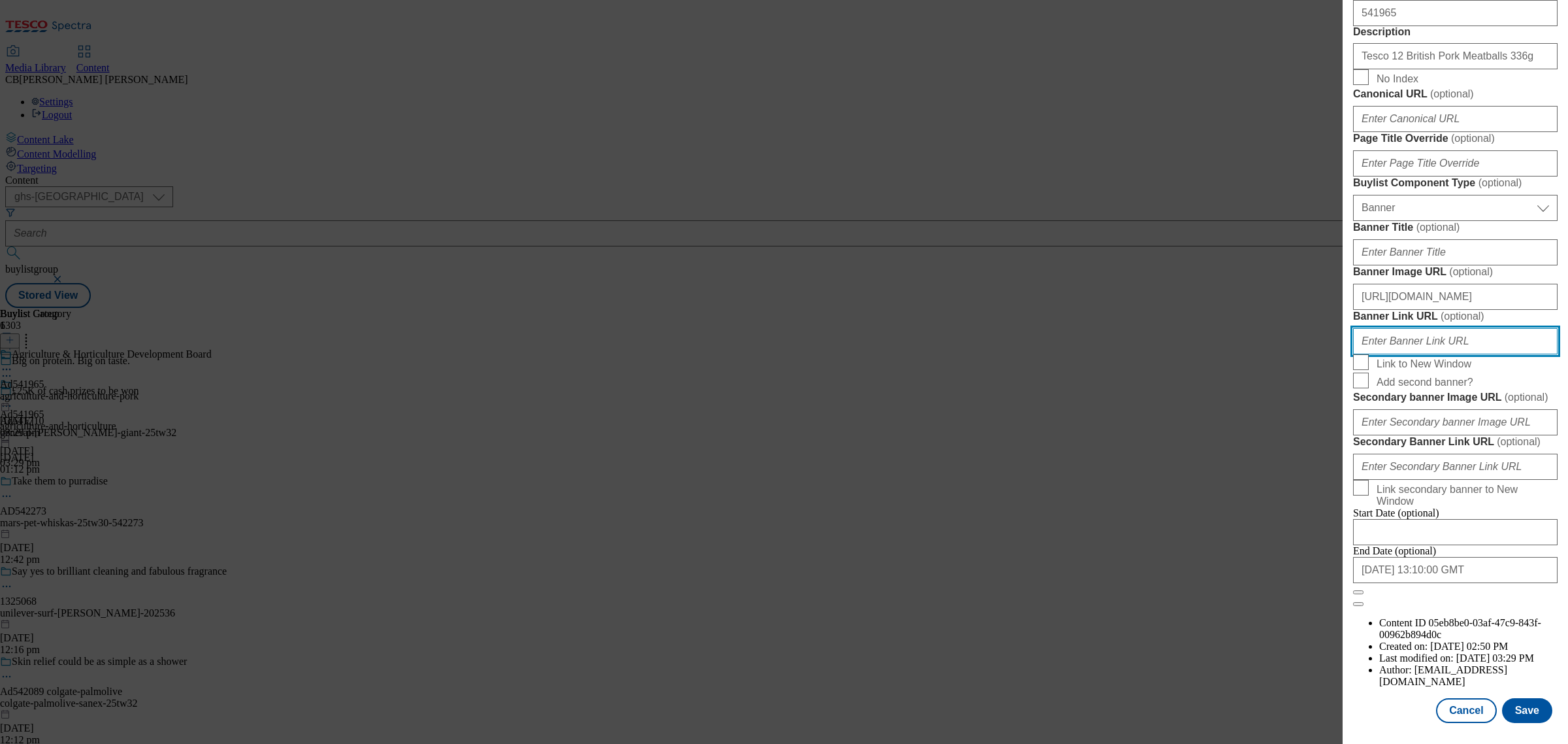
click at [1533, 335] on input "Banner Link URL ( optional )" at bounding box center [1455, 341] width 205 height 26
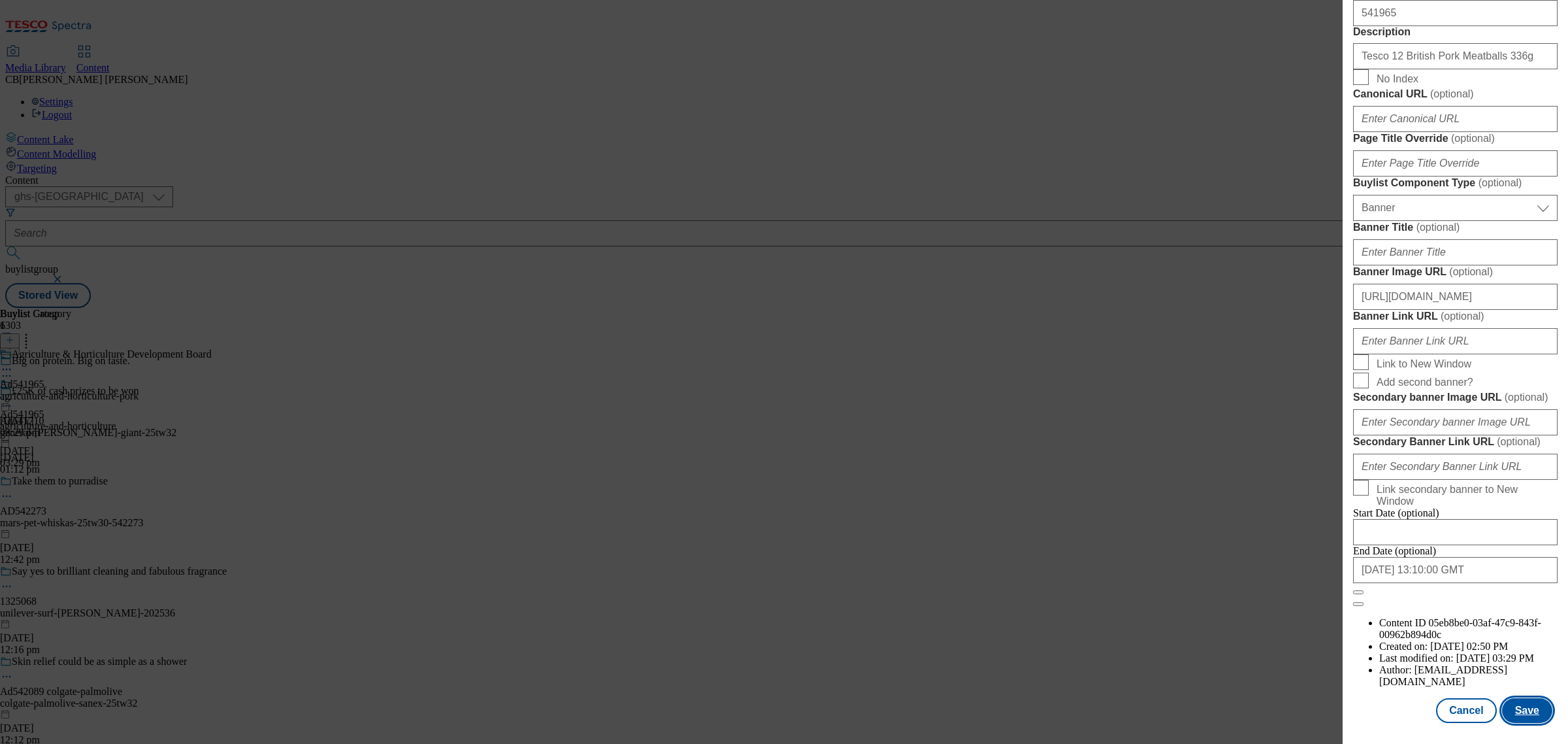
click at [1510, 700] on button "Save" at bounding box center [1528, 710] width 50 height 25
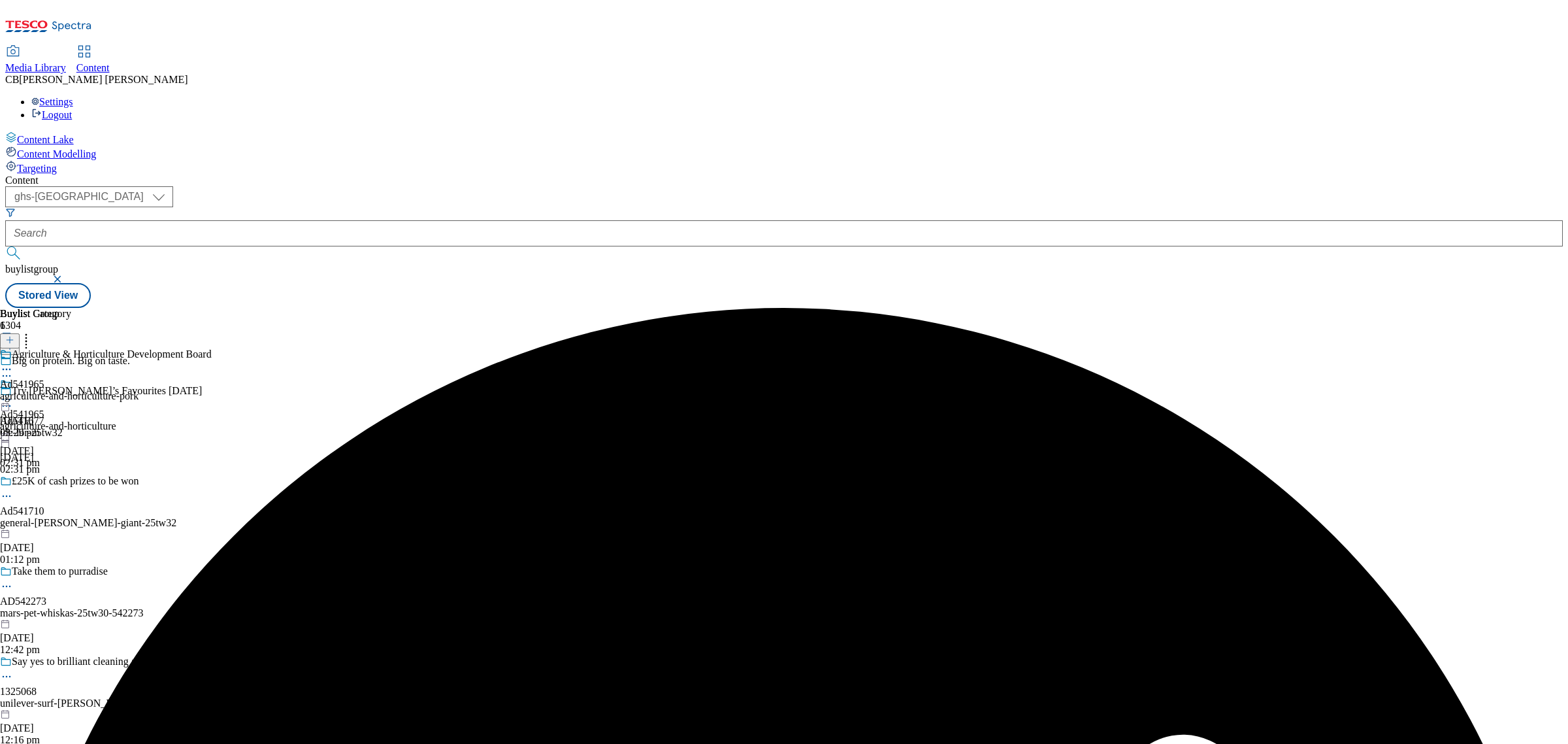
click at [13, 393] on icon at bounding box center [7, 399] width 13 height 13
click at [76, 479] on button "Preview" at bounding box center [51, 487] width 50 height 15
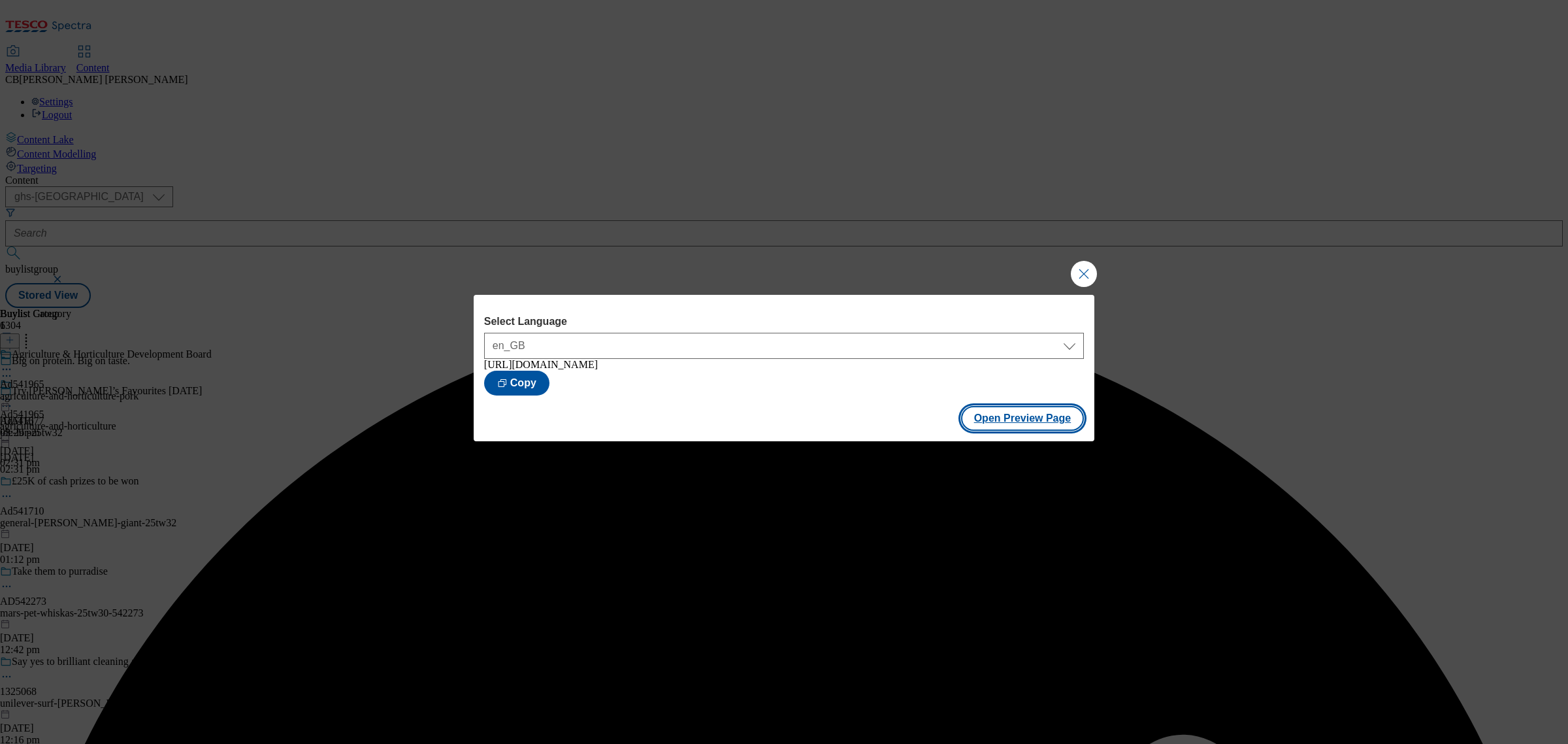
click at [1027, 417] on button "Open Preview Page" at bounding box center [1023, 419] width 123 height 25
click at [1076, 271] on button "Close Modal" at bounding box center [1083, 273] width 26 height 26
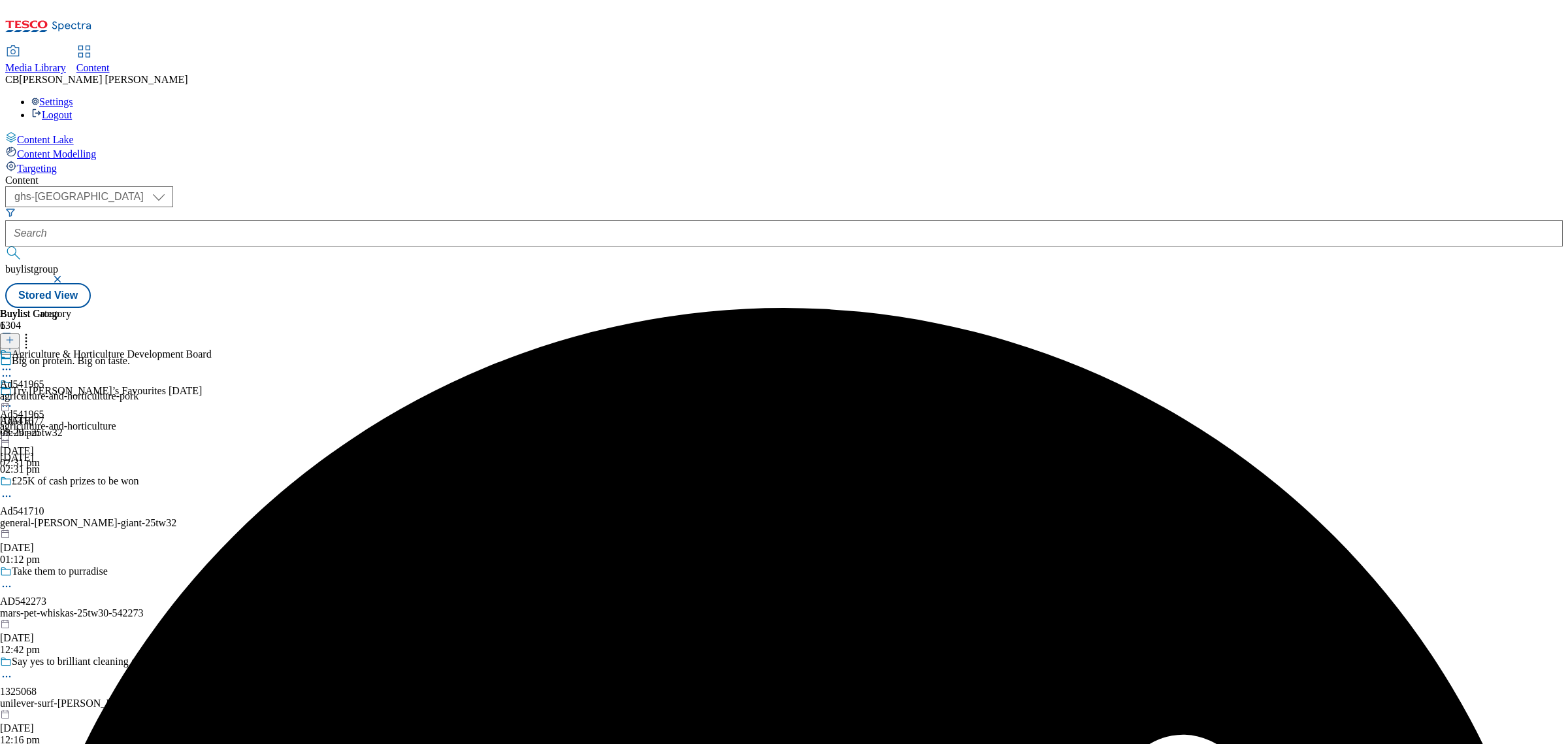
click at [13, 393] on icon at bounding box center [7, 399] width 13 height 13
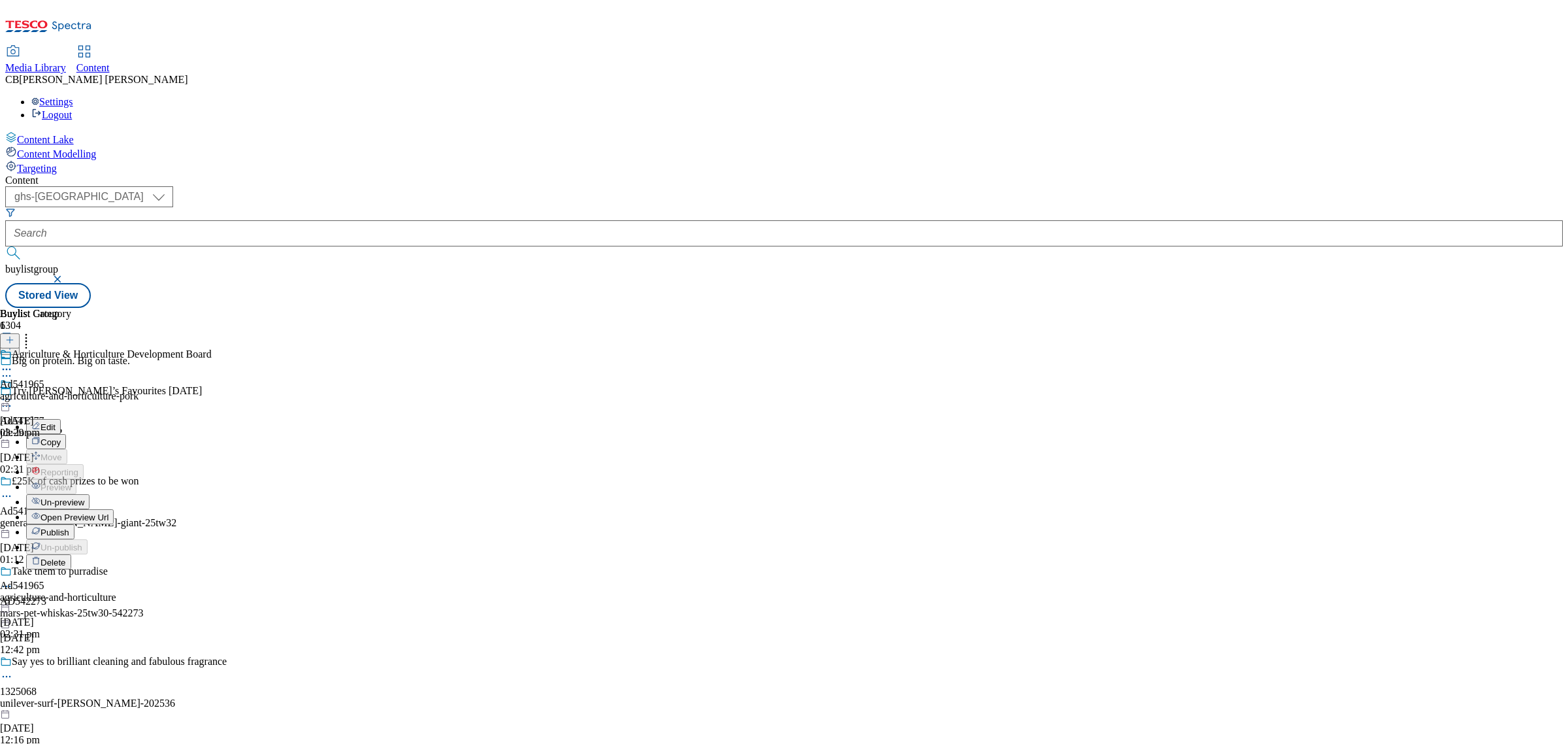
click at [69, 527] on span "Publish" at bounding box center [55, 532] width 29 height 10
